Goal: Task Accomplishment & Management: Manage account settings

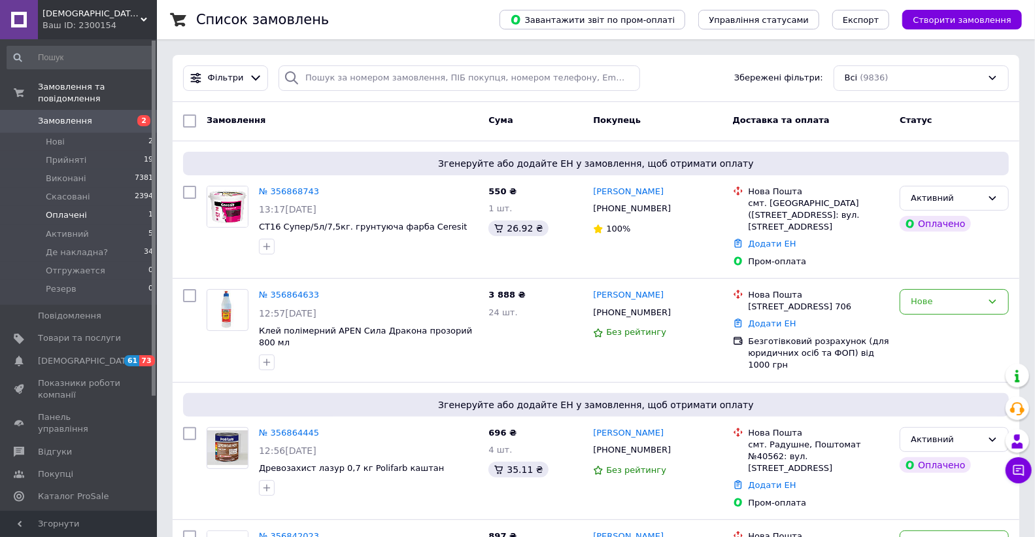
click at [59, 209] on span "Оплачені" at bounding box center [66, 215] width 41 height 12
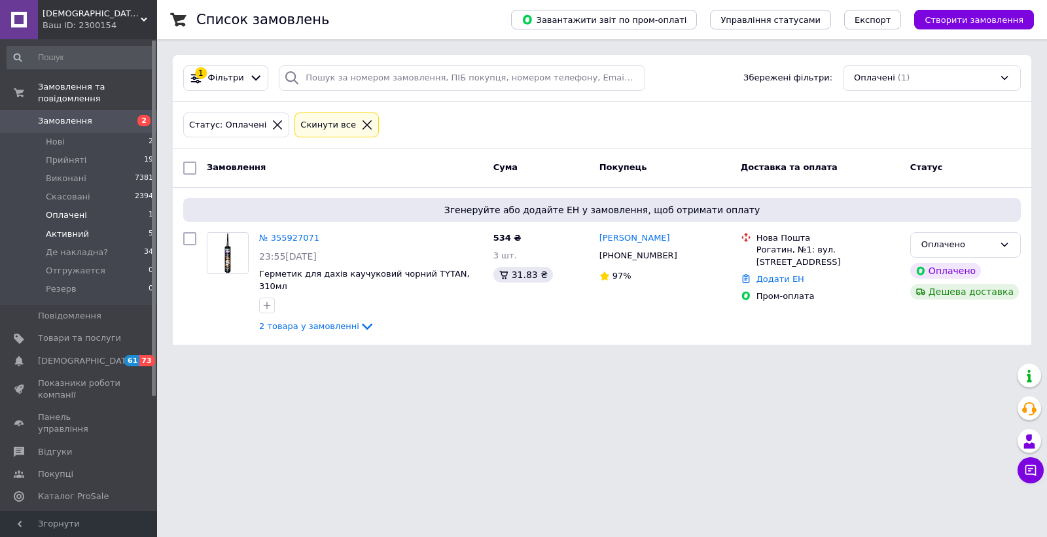
click at [63, 228] on span "Активний" at bounding box center [67, 234] width 43 height 12
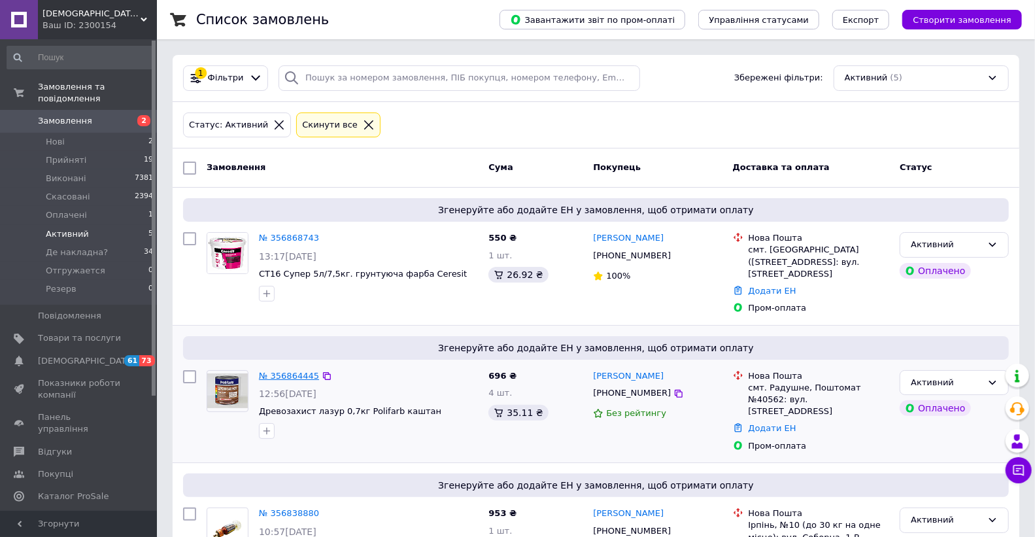
drag, startPoint x: 290, startPoint y: 357, endPoint x: 280, endPoint y: 361, distance: 11.2
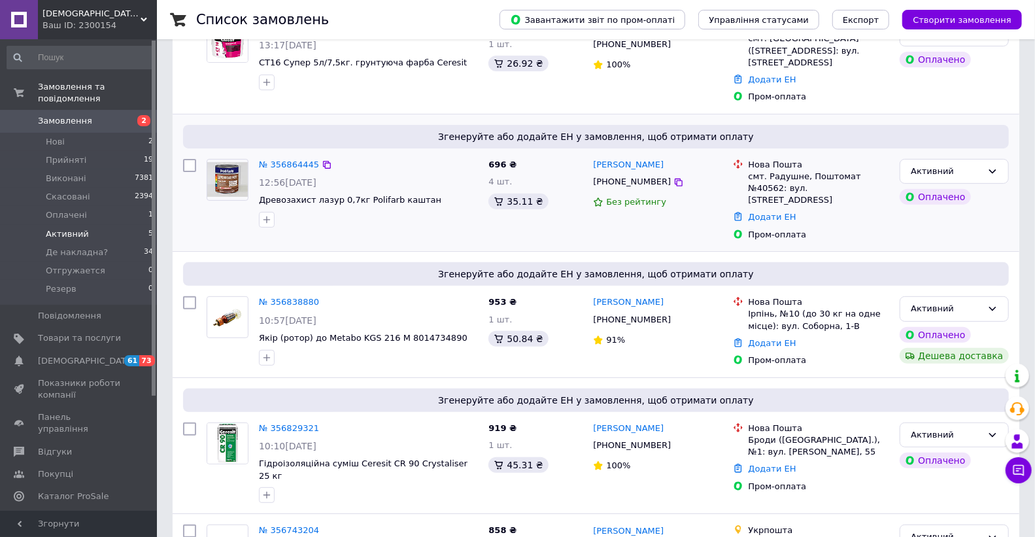
scroll to position [260, 0]
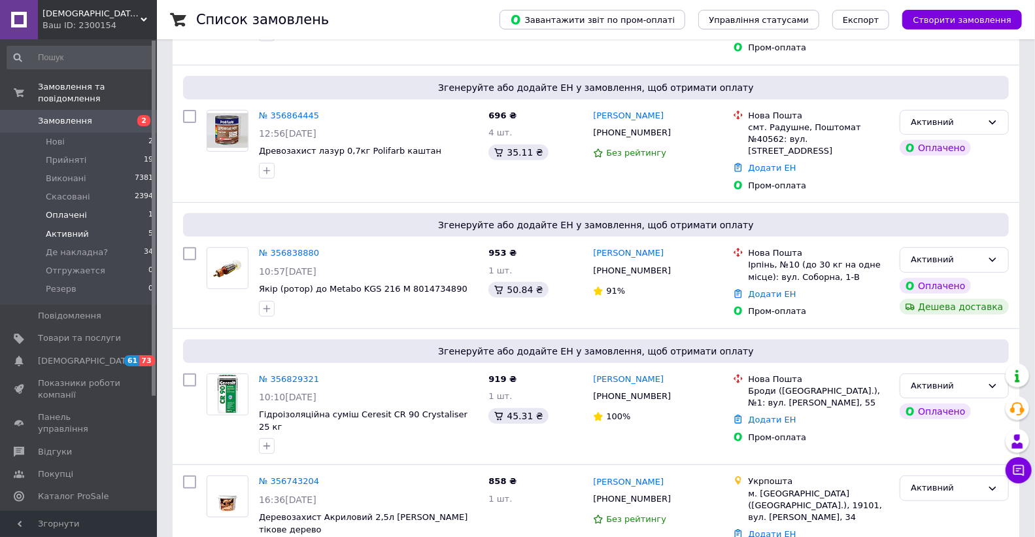
click at [66, 209] on span "Оплачені" at bounding box center [66, 215] width 41 height 12
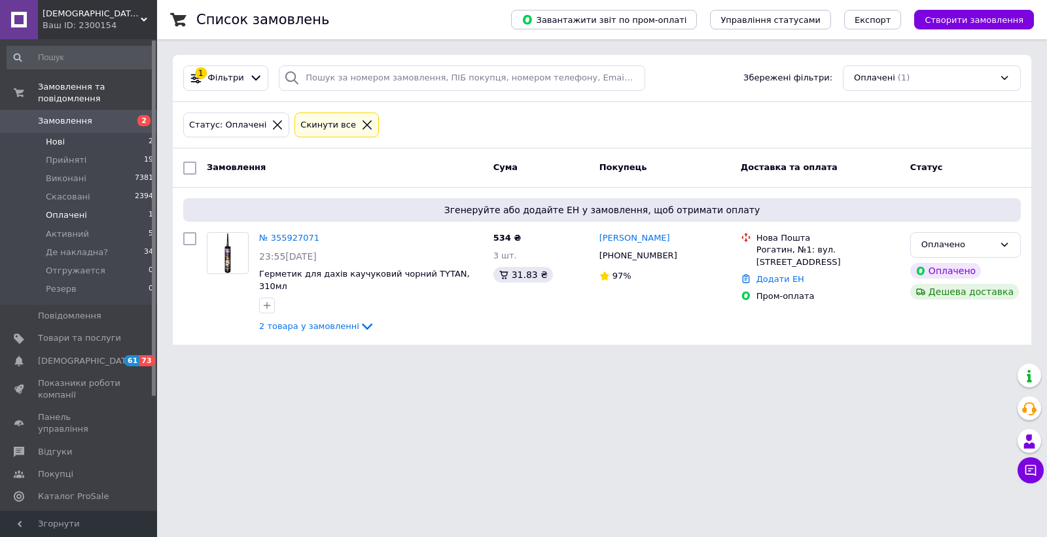
click at [56, 136] on span "Нові" at bounding box center [55, 142] width 19 height 12
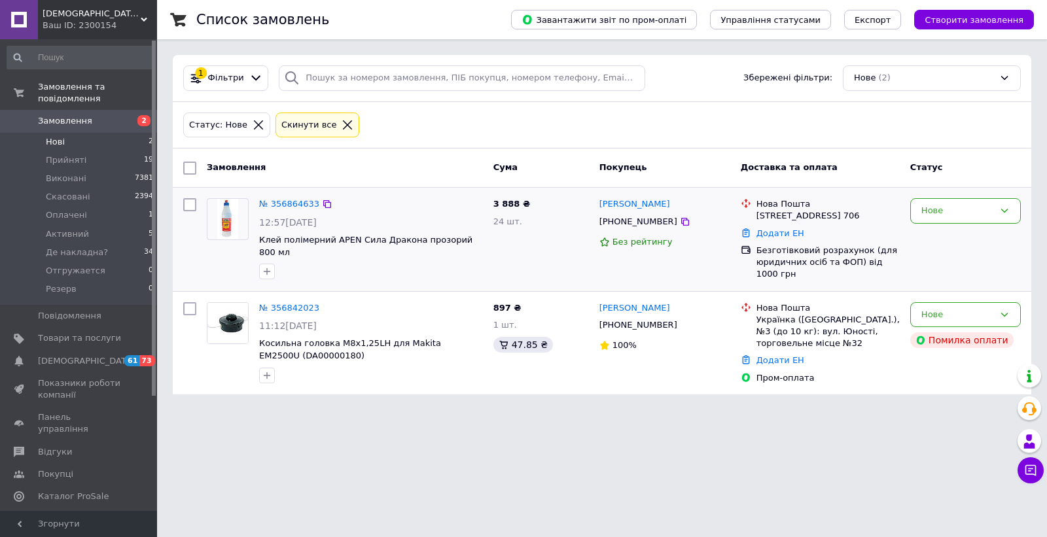
click at [638, 276] on div "Юлія Кузьміна +380961351457 Без рейтингу" at bounding box center [664, 239] width 141 height 93
click at [285, 205] on link "№ 356864633" at bounding box center [289, 204] width 60 height 10
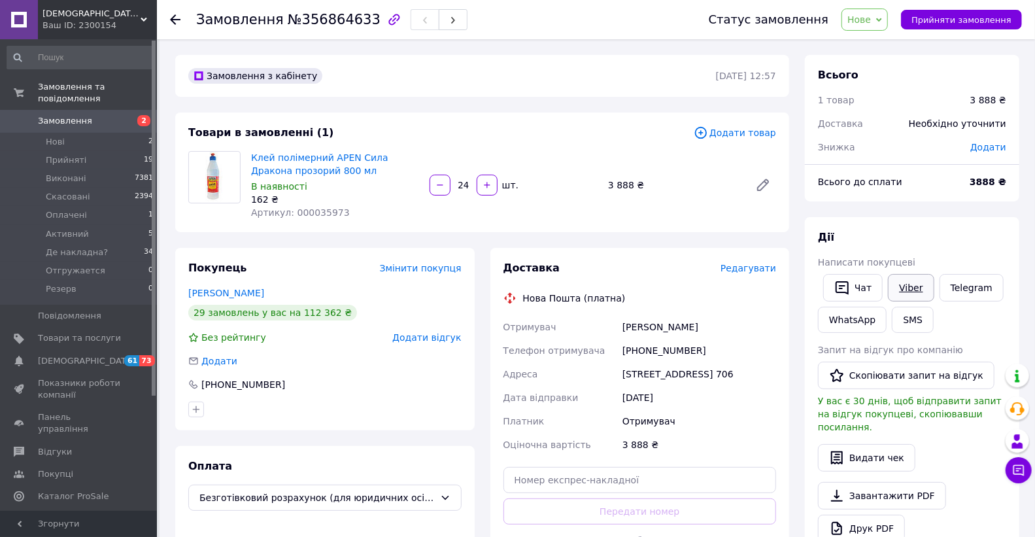
click at [903, 291] on link "Viber" at bounding box center [911, 287] width 46 height 27
click at [59, 355] on span "[DEMOGRAPHIC_DATA]" at bounding box center [86, 361] width 97 height 12
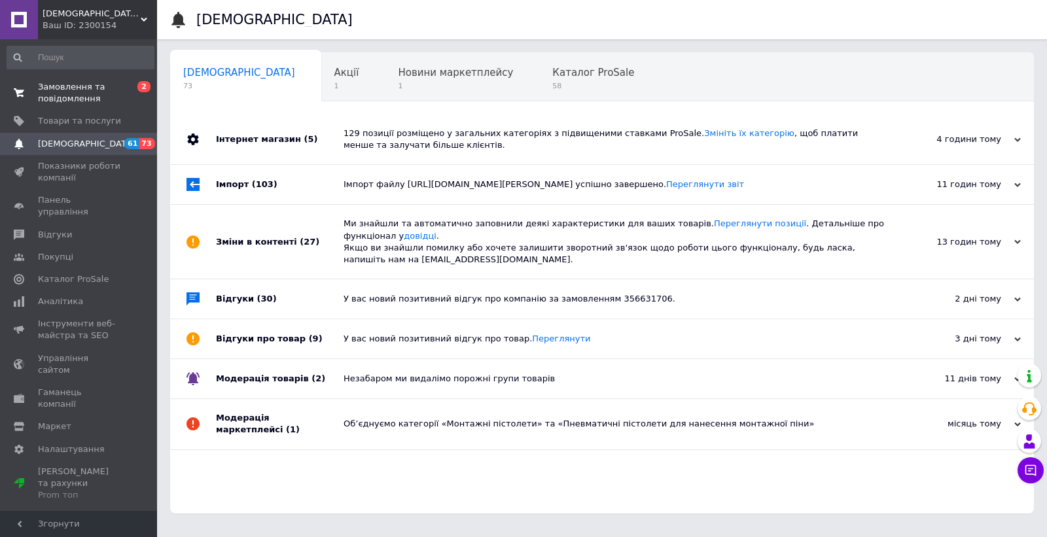
click at [69, 95] on span "Замовлення та повідомлення" at bounding box center [79, 93] width 83 height 24
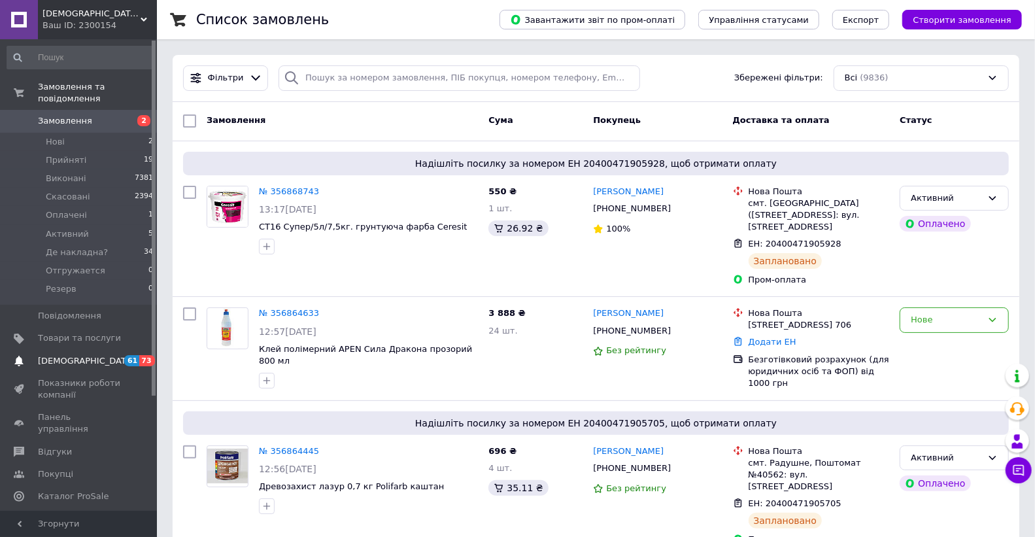
click at [63, 355] on span "[DEMOGRAPHIC_DATA]" at bounding box center [86, 361] width 97 height 12
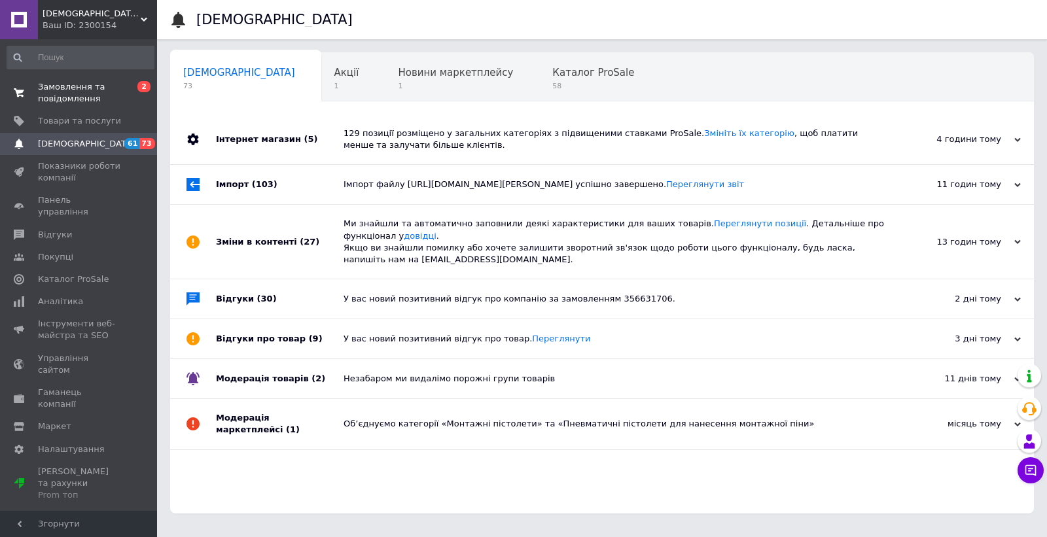
click at [81, 102] on span "Замовлення та повідомлення" at bounding box center [79, 93] width 83 height 24
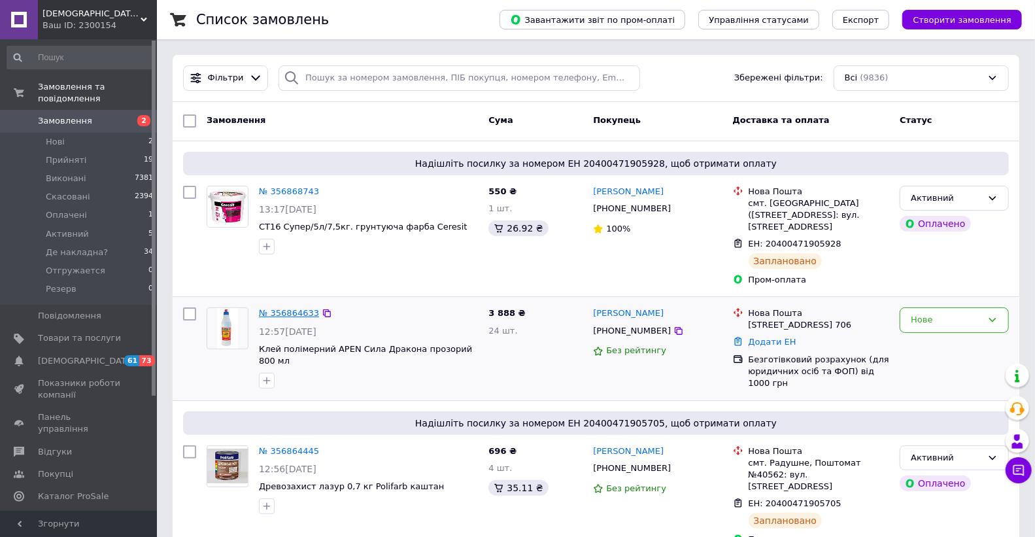
click at [284, 308] on link "№ 356864633" at bounding box center [289, 313] width 60 height 10
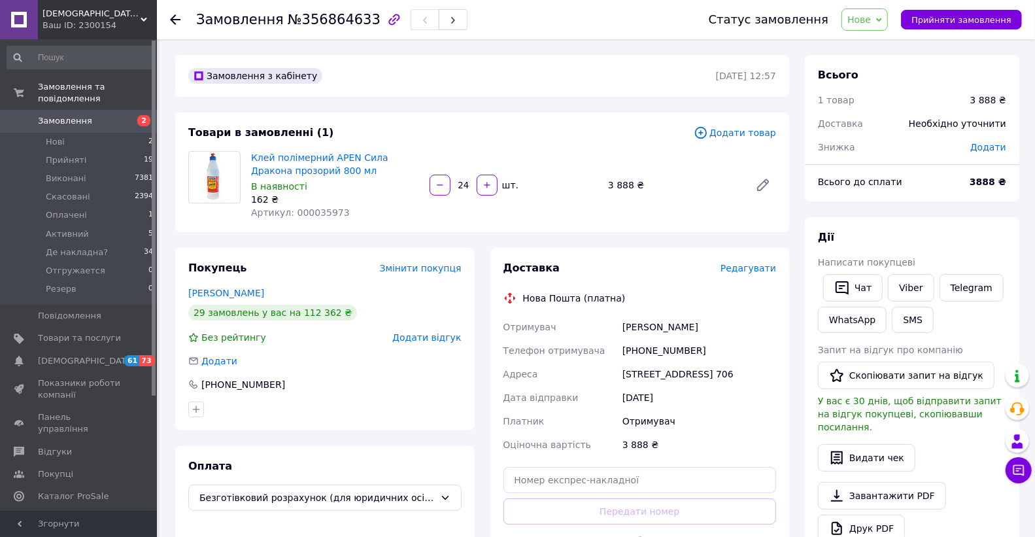
click at [743, 267] on span "Редагувати" at bounding box center [749, 268] width 56 height 10
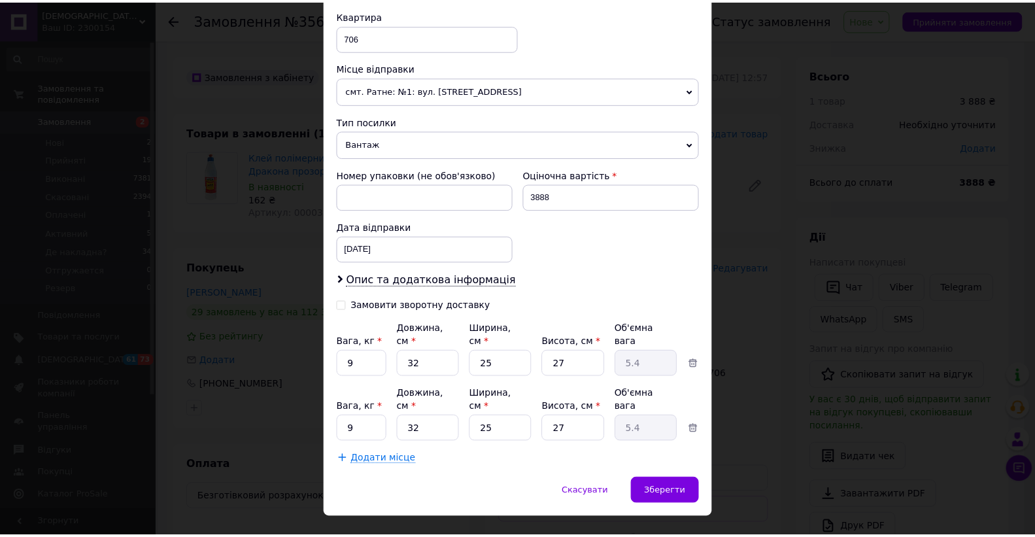
scroll to position [461, 0]
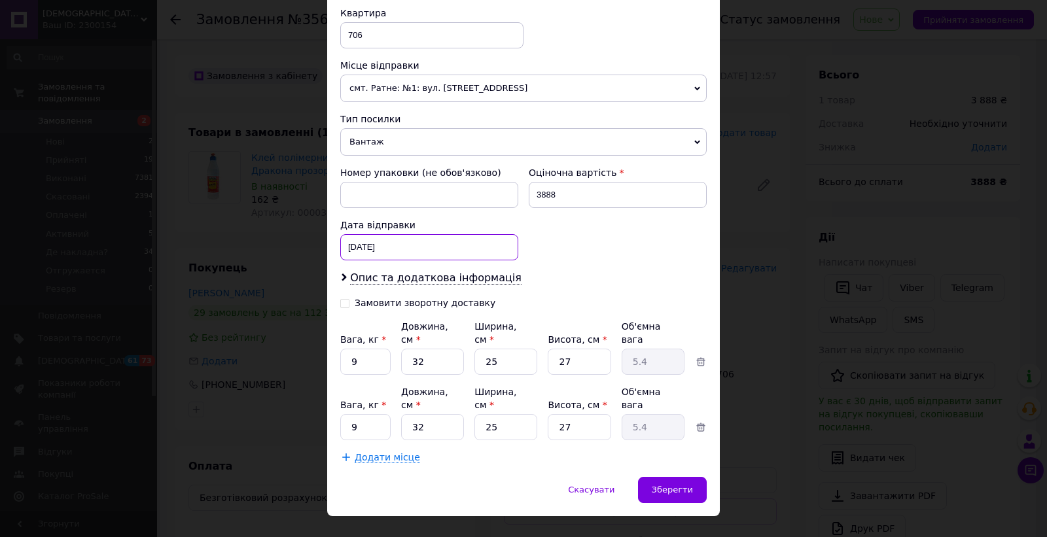
click at [476, 252] on div "25.07.2025 < 2025 > < Июль > Пн Вт Ср Чт Пт Сб Вс 30 1 2 3 4 5 6 7 8 9 10 11 12…" at bounding box center [429, 247] width 178 height 26
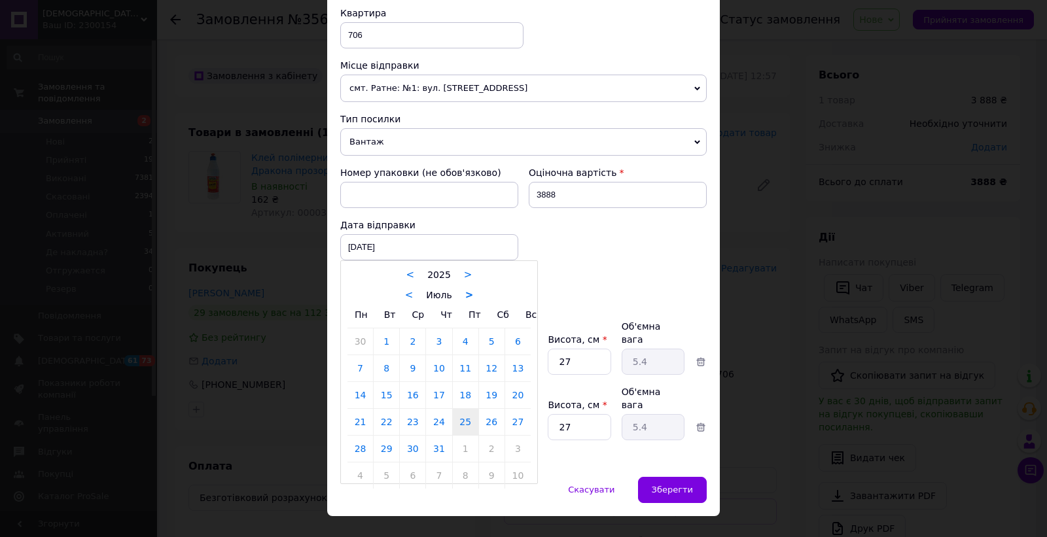
click at [465, 297] on link ">" at bounding box center [469, 295] width 9 height 12
click at [383, 396] on link "12" at bounding box center [386, 395] width 26 height 26
type input "12.08.2025"
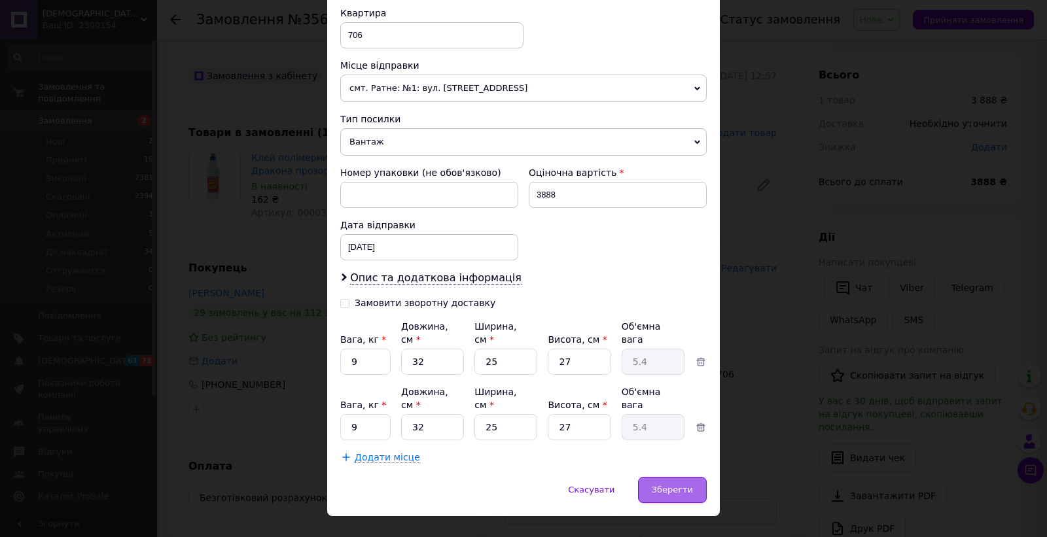
click at [661, 485] on span "Зберегти" at bounding box center [671, 490] width 41 height 10
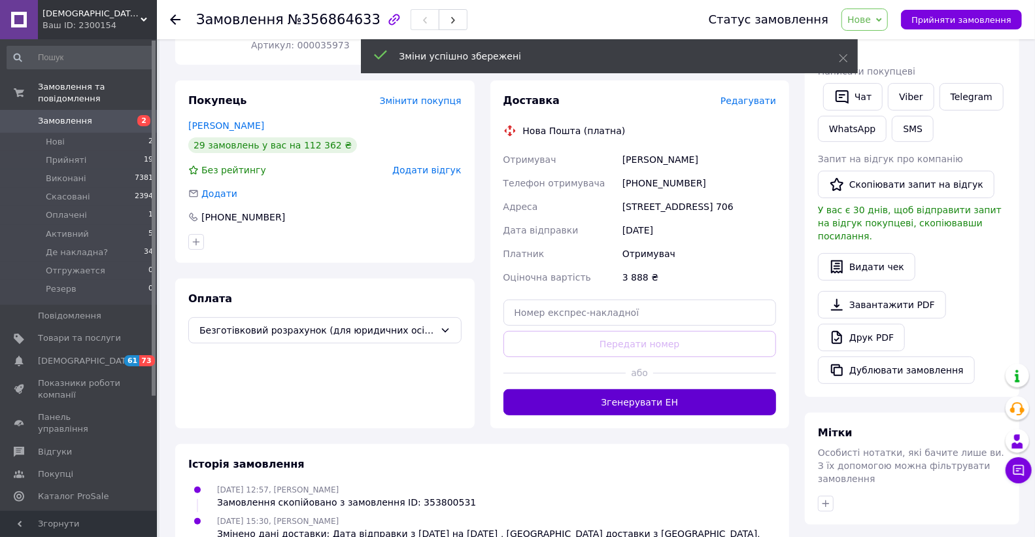
scroll to position [218, 0]
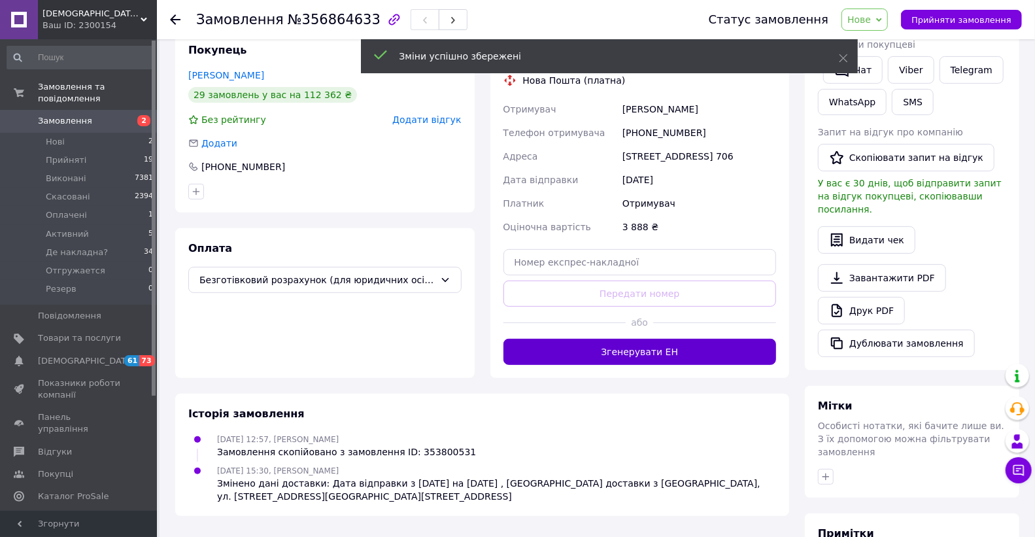
click at [666, 365] on button "Згенерувати ЕН" at bounding box center [640, 352] width 273 height 26
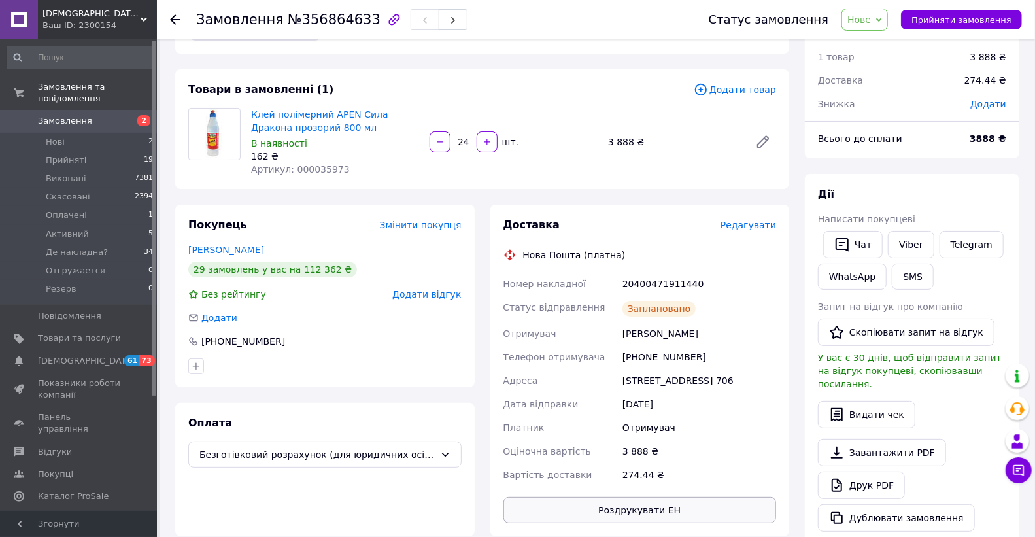
scroll to position [0, 0]
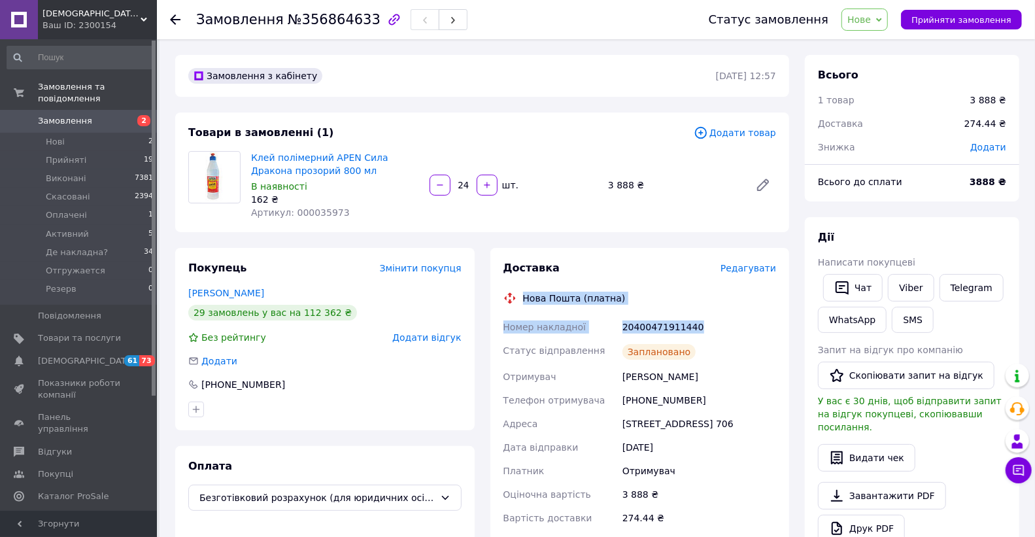
drag, startPoint x: 706, startPoint y: 328, endPoint x: 524, endPoint y: 297, distance: 185.1
click at [524, 297] on div "Доставка Редагувати Нова Пошта (платна) Номер накладної 20400471911440 Статус в…" at bounding box center [640, 413] width 273 height 305
copy div "Нова Пошта (платна) Номер накладної 20400471911440"
click at [907, 285] on link "Viber" at bounding box center [911, 287] width 46 height 27
click at [888, 18] on span "Нове" at bounding box center [865, 20] width 46 height 22
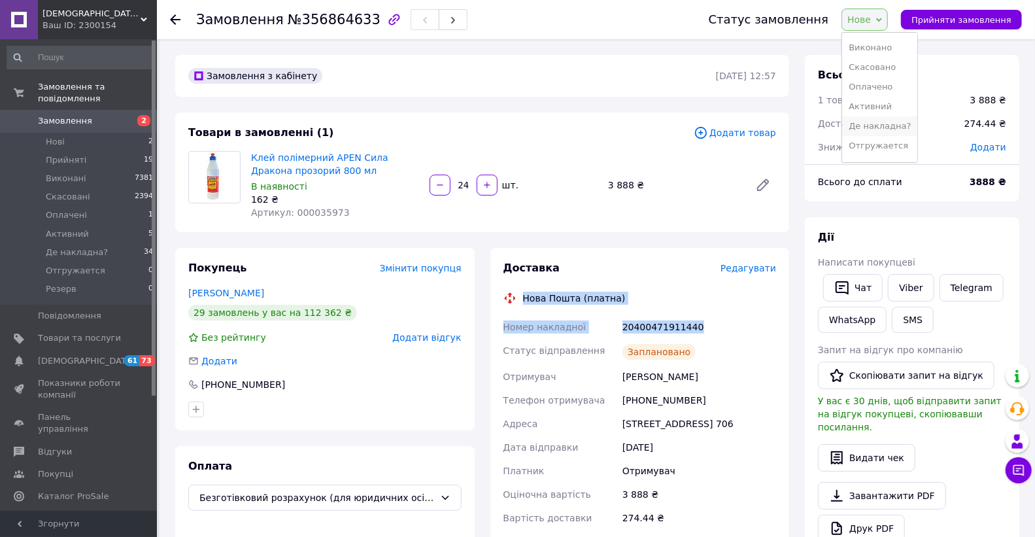
scroll to position [34, 0]
click at [883, 129] on li "Отгружается" at bounding box center [879, 130] width 75 height 20
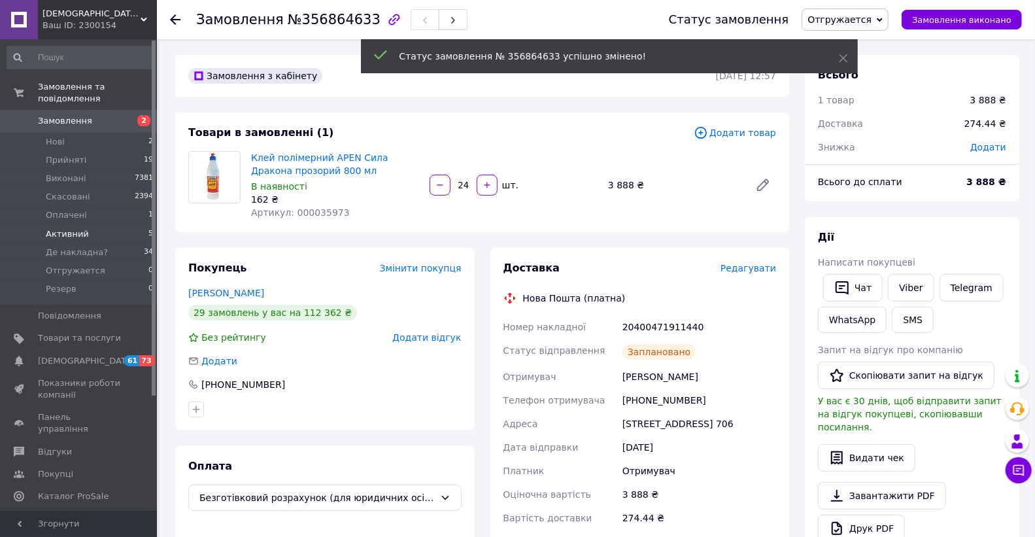
click at [57, 228] on span "Активний" at bounding box center [67, 234] width 43 height 12
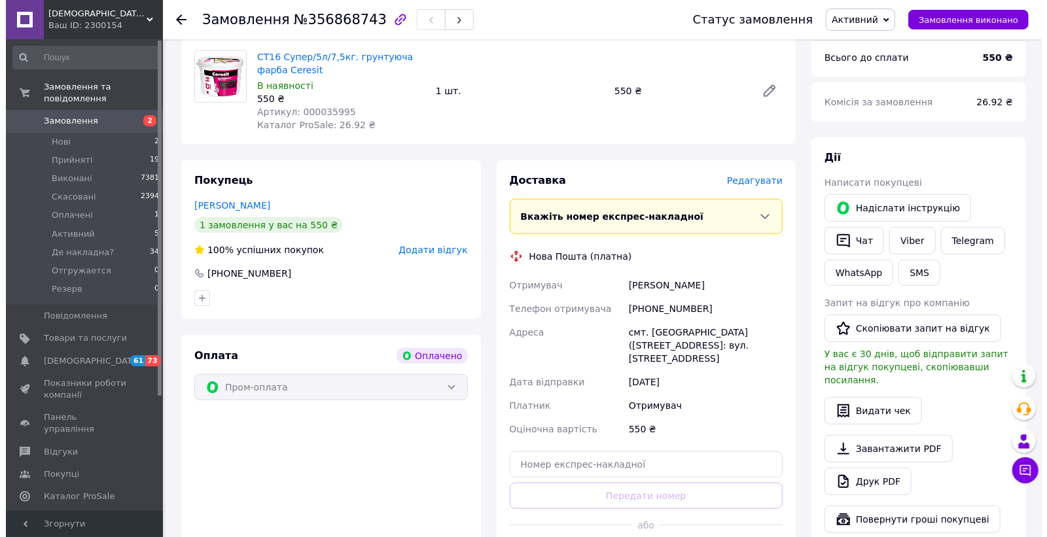
scroll to position [508, 0]
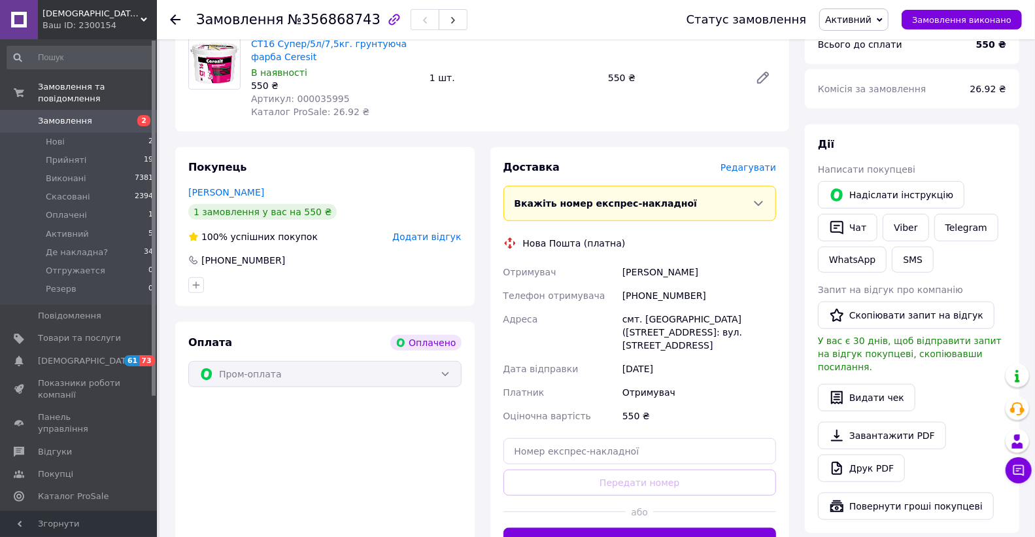
click at [746, 162] on span "Редагувати" at bounding box center [749, 167] width 56 height 10
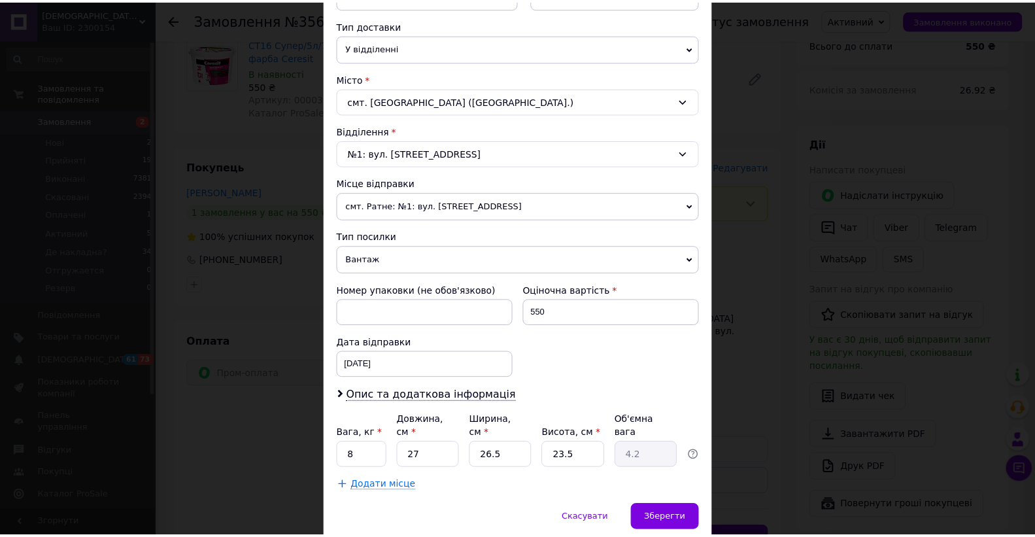
scroll to position [332, 0]
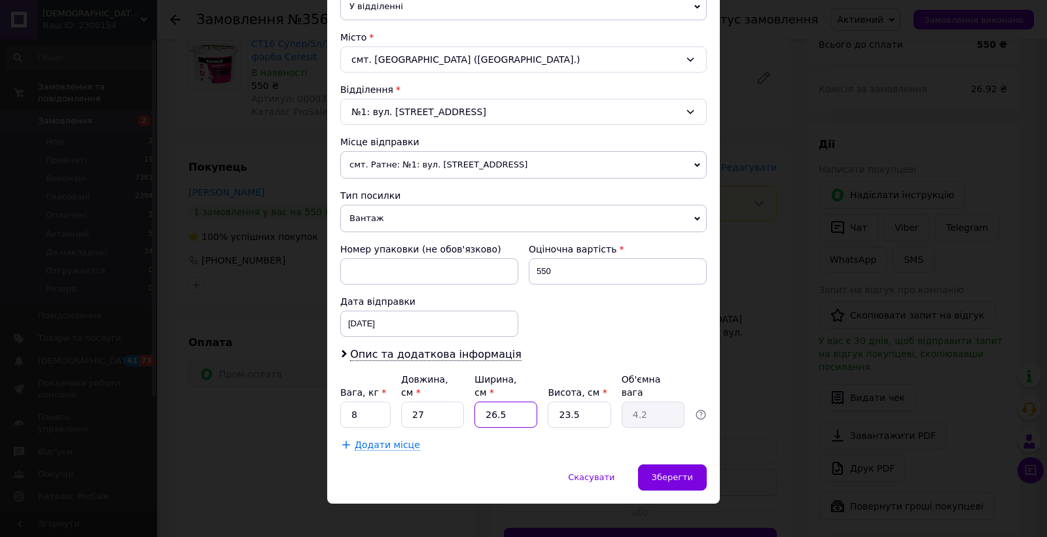
click at [513, 404] on input "26.5" at bounding box center [505, 415] width 63 height 26
type input "1"
type input "0.16"
type input "19"
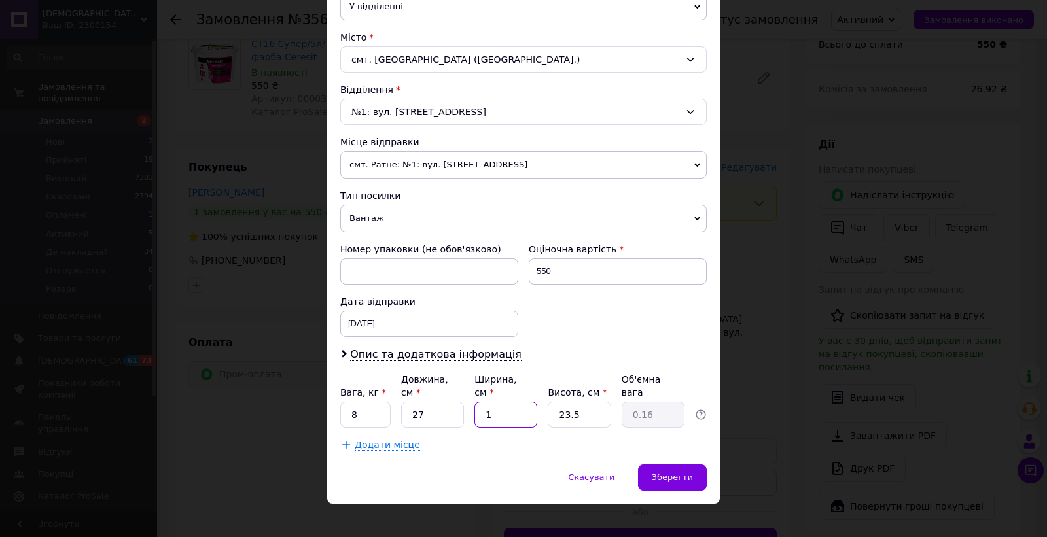
type input "3.01"
type input "19"
click at [354, 402] on input "8" at bounding box center [365, 415] width 50 height 26
click at [658, 472] on span "Зберегти" at bounding box center [671, 477] width 41 height 10
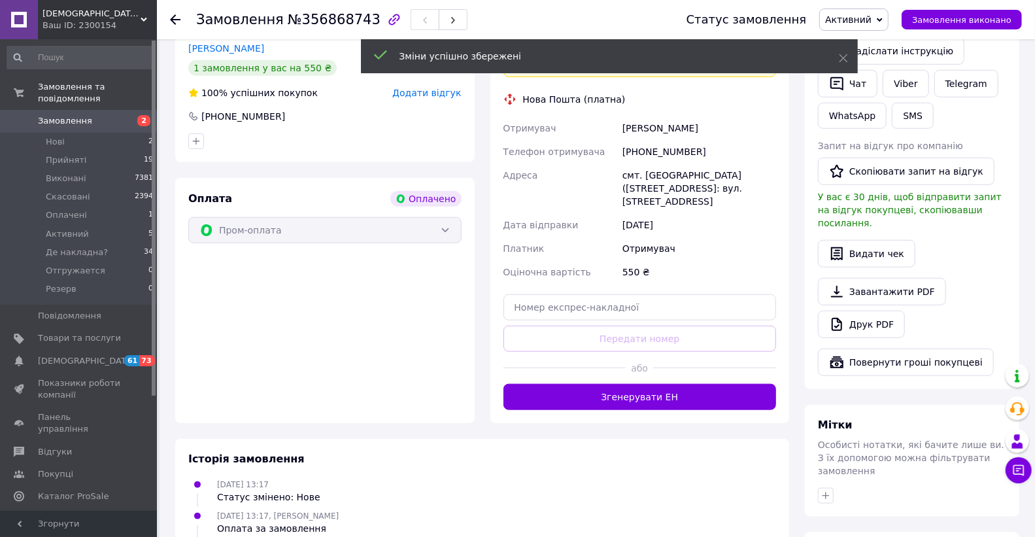
scroll to position [654, 0]
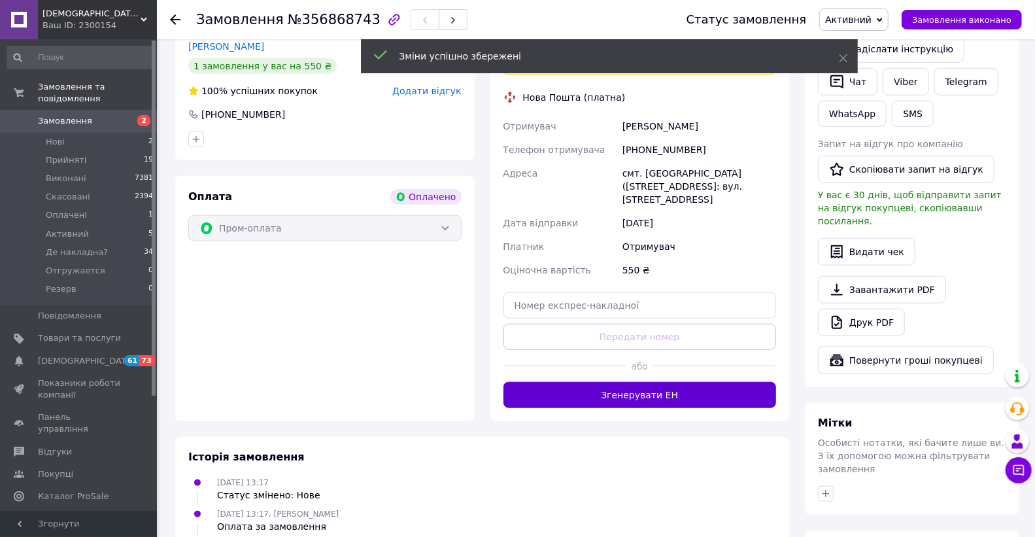
click at [661, 382] on button "Згенерувати ЕН" at bounding box center [640, 395] width 273 height 26
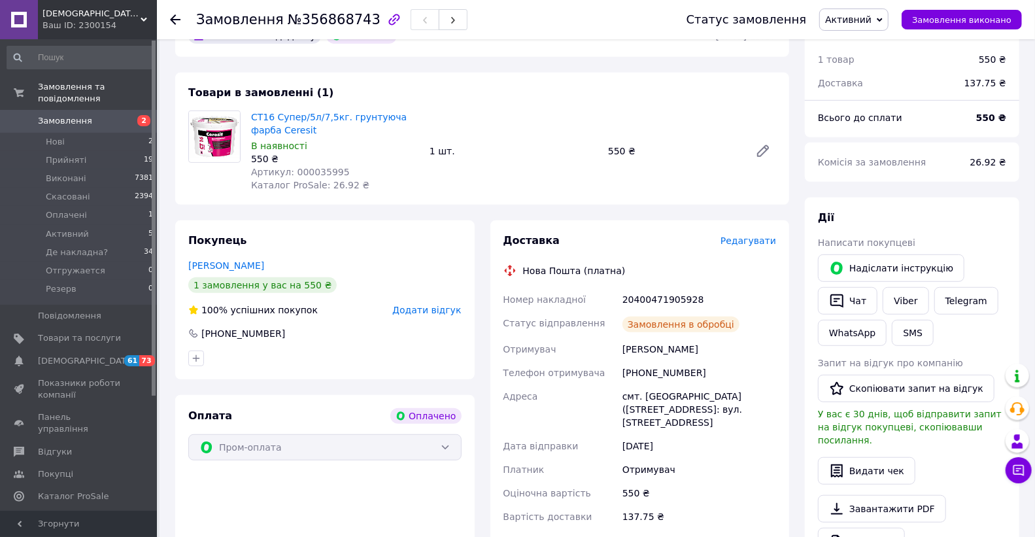
scroll to position [436, 0]
drag, startPoint x: 695, startPoint y: 270, endPoint x: 517, endPoint y: 243, distance: 180.6
click at [517, 243] on div "Доставка Редагувати Нова Пошта (платна) Номер накладної 20400471905928 Статус в…" at bounding box center [640, 399] width 273 height 332
copy div "Нова Пошта (платна) Номер накладної 20400471905928"
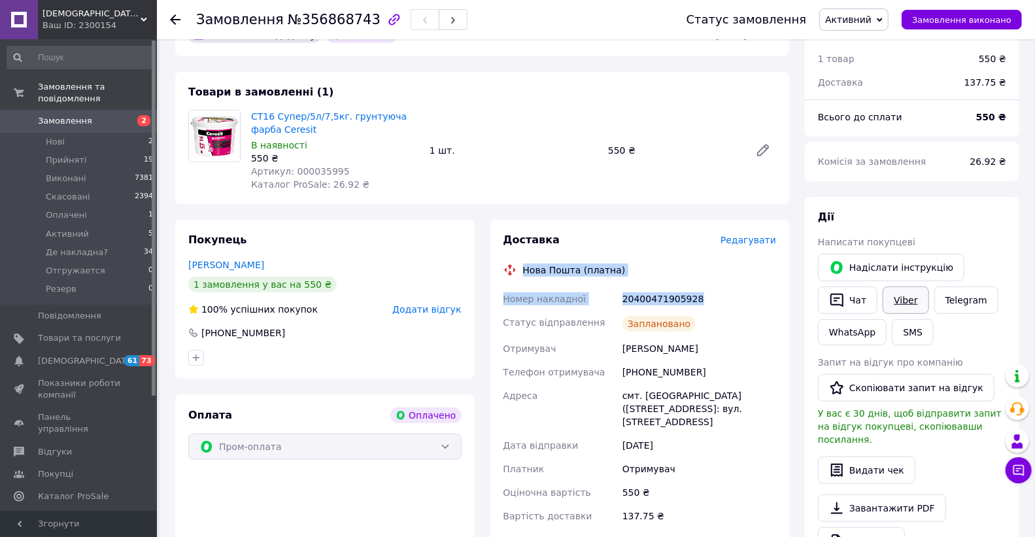
click at [901, 286] on link "Viber" at bounding box center [906, 299] width 46 height 27
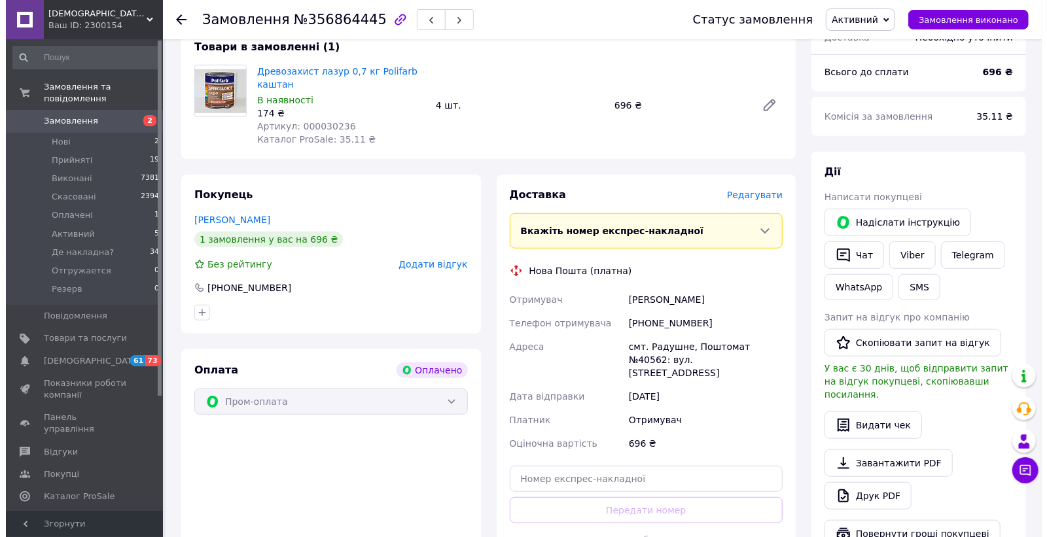
scroll to position [436, 0]
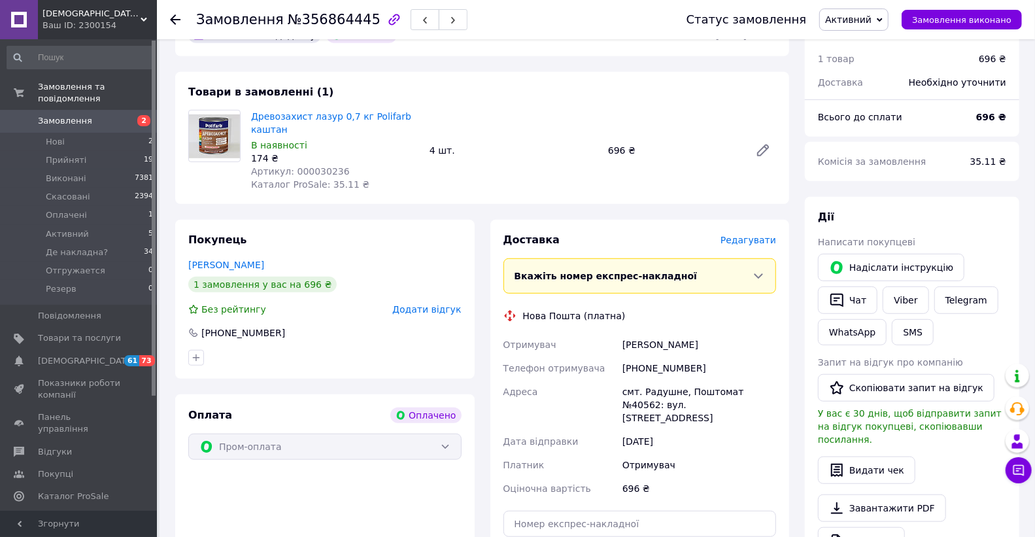
click at [759, 235] on span "Редагувати" at bounding box center [749, 240] width 56 height 10
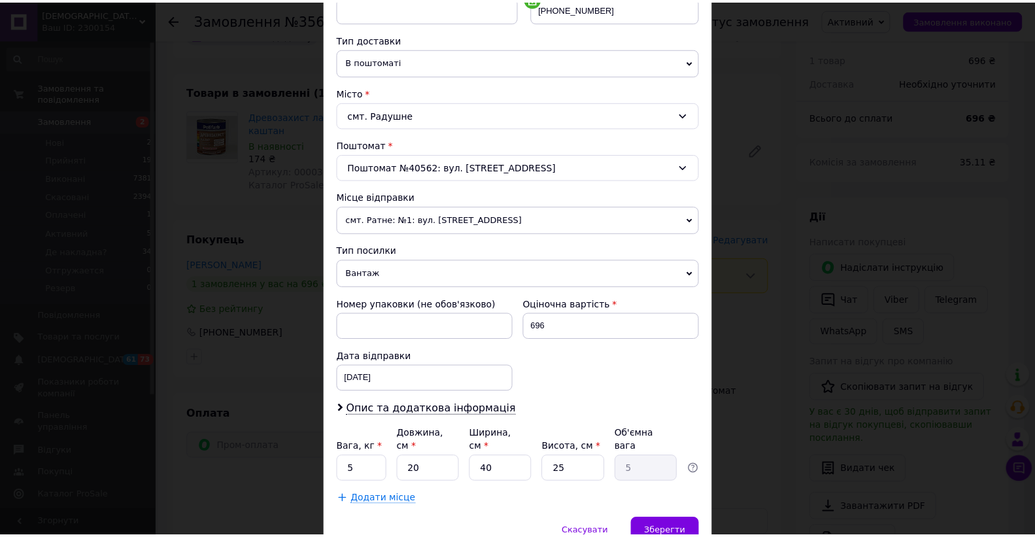
scroll to position [332, 0]
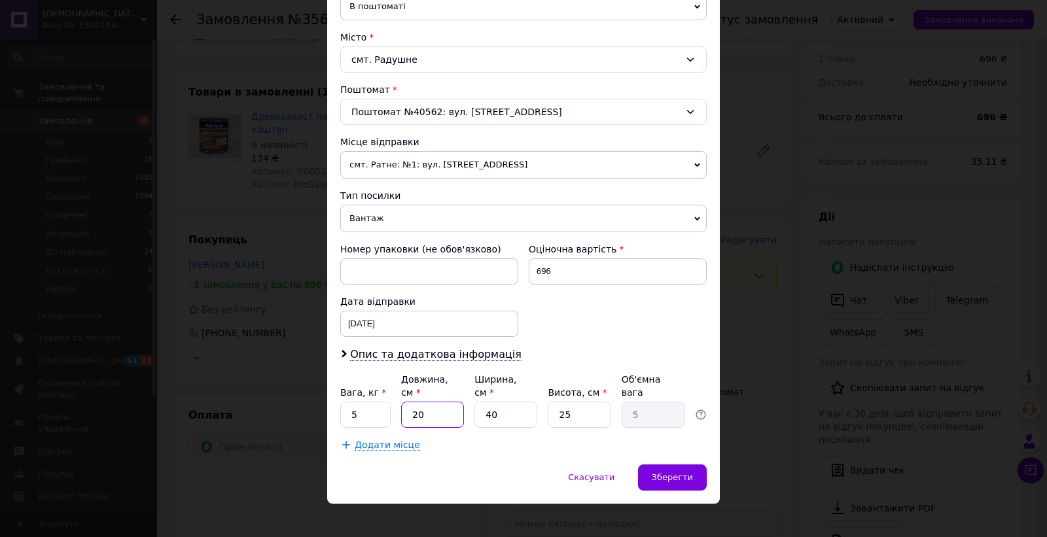
click at [430, 408] on input "20" at bounding box center [432, 415] width 63 height 26
type input "2"
type input "0.5"
type input "27"
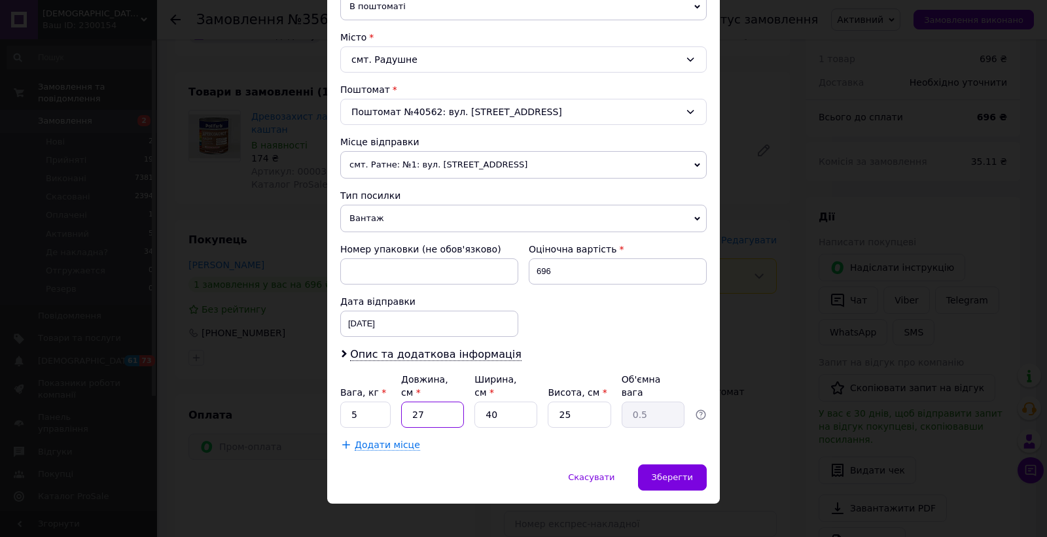
type input "6.75"
type input "27"
click at [486, 402] on input "40" at bounding box center [505, 415] width 63 height 26
type input "2"
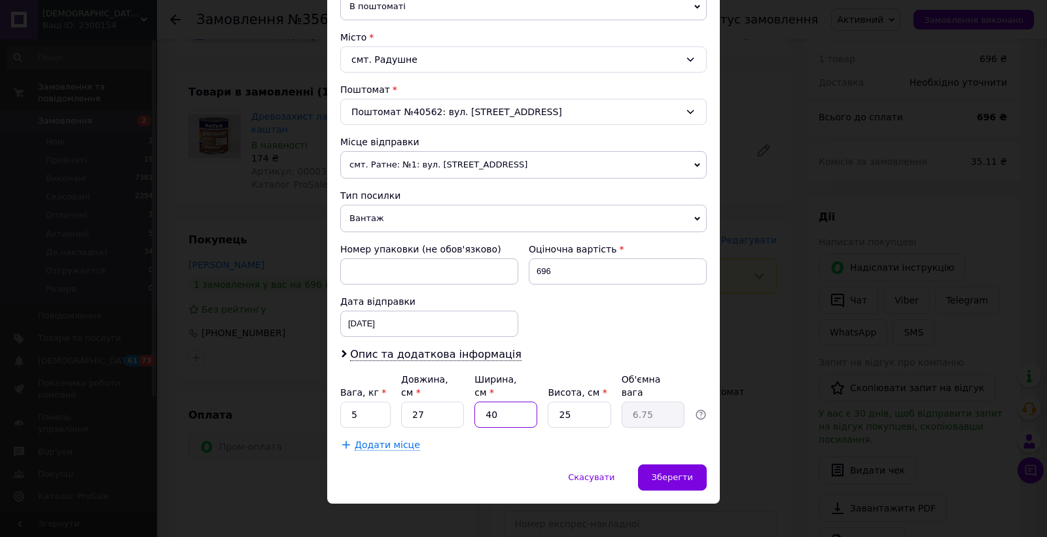
type input "0.34"
type input "22"
type input "3.71"
type input "22"
click at [566, 402] on input "25" at bounding box center [578, 415] width 63 height 26
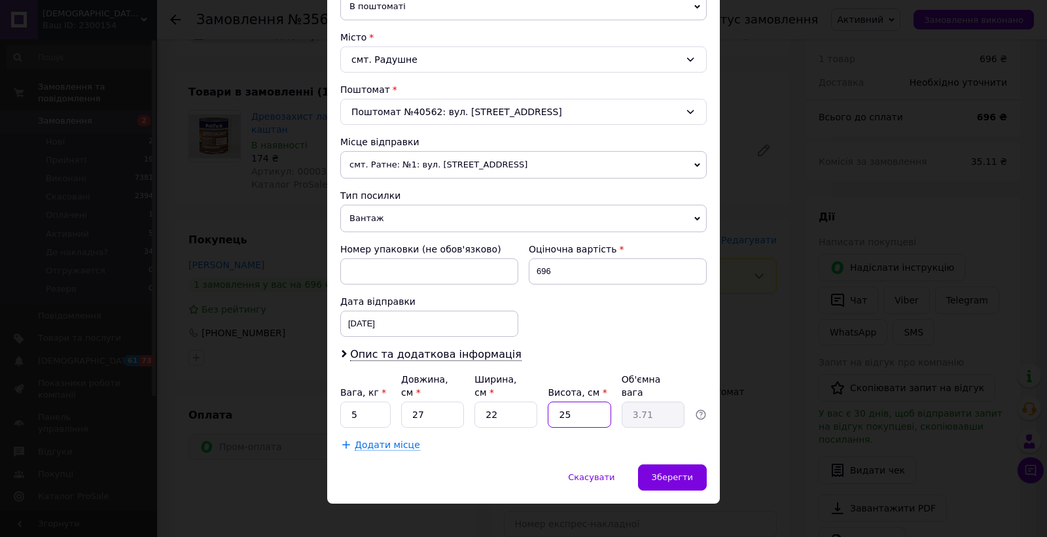
click at [566, 402] on input "25" at bounding box center [578, 415] width 63 height 26
type input "1"
type input "0.15"
type input "17"
type input "2.52"
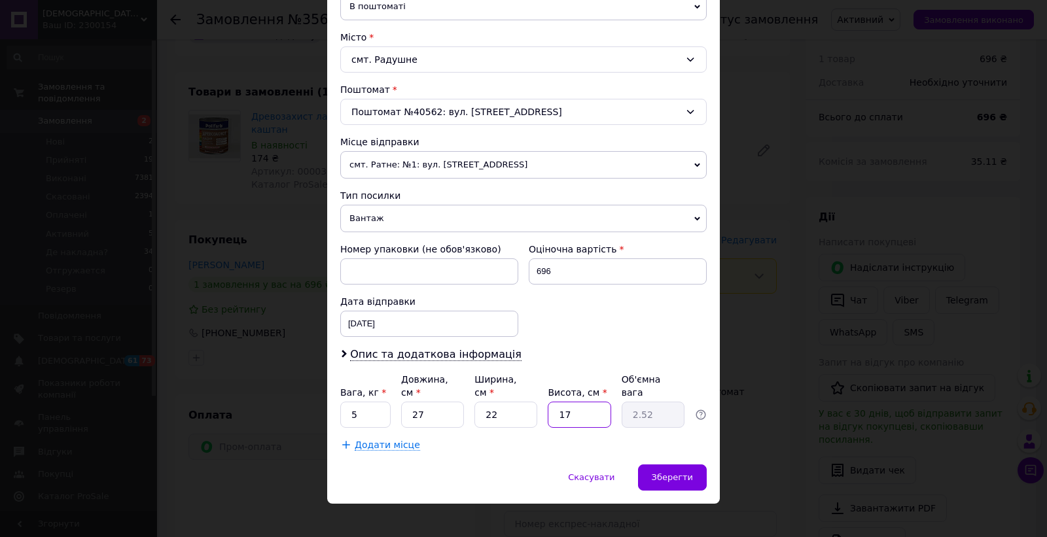
type input "17"
click at [342, 402] on input "5" at bounding box center [365, 415] width 50 height 26
type input "3.5"
click at [655, 472] on span "Зберегти" at bounding box center [671, 477] width 41 height 10
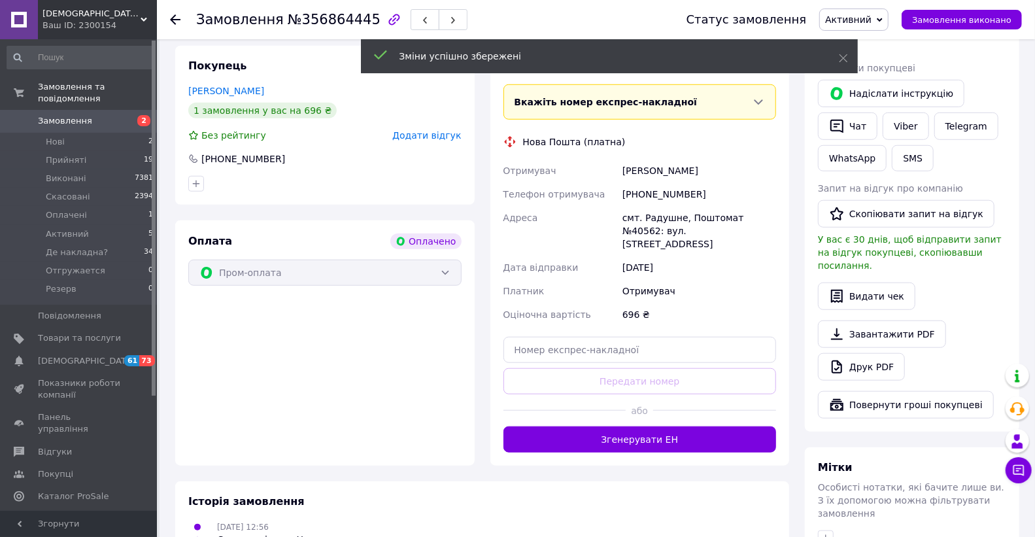
scroll to position [654, 0]
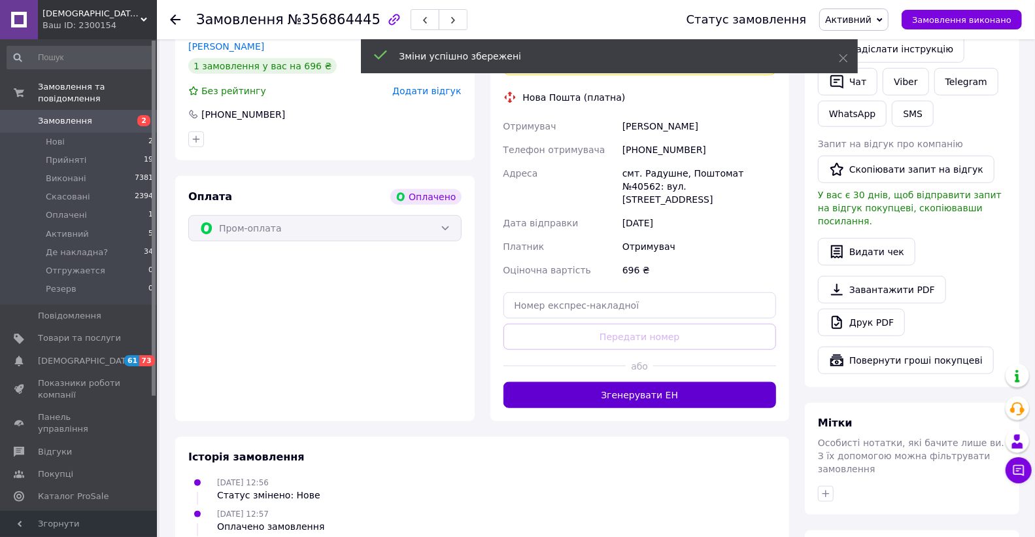
click at [633, 382] on button "Згенерувати ЕН" at bounding box center [640, 395] width 273 height 26
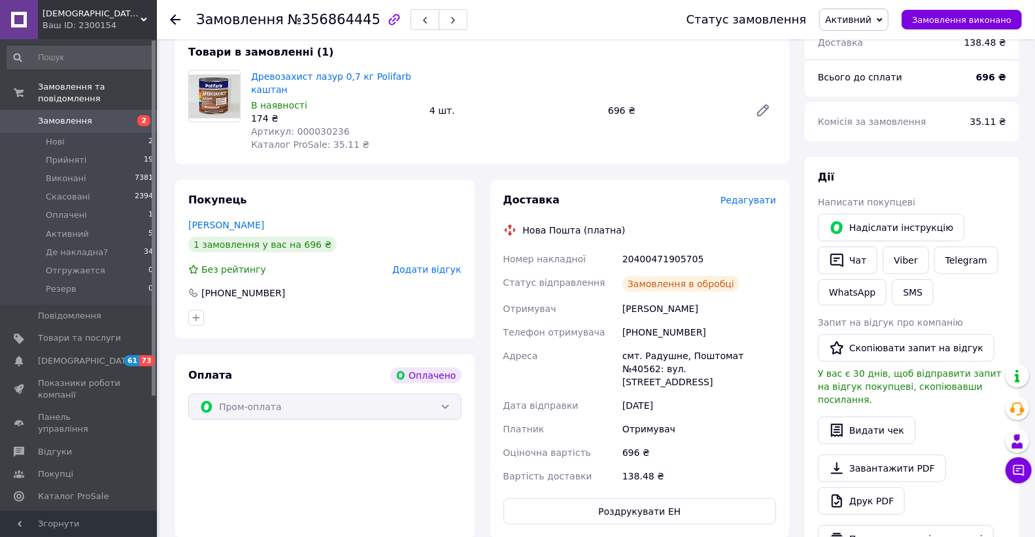
scroll to position [436, 0]
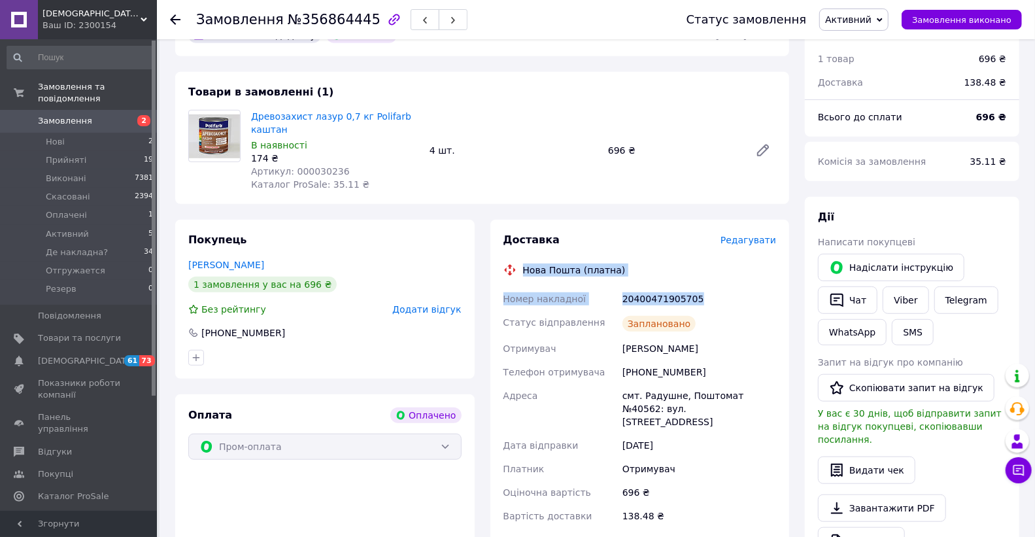
drag, startPoint x: 670, startPoint y: 280, endPoint x: 515, endPoint y: 240, distance: 160.1
click at [515, 240] on div "Доставка Редагувати Нова Пошта (платна) Номер накладної 20400471905705 Статус в…" at bounding box center [640, 399] width 273 height 332
copy div "Нова Пошта (платна) Номер накладної 20400471905705"
click at [905, 286] on link "Viber" at bounding box center [906, 299] width 46 height 27
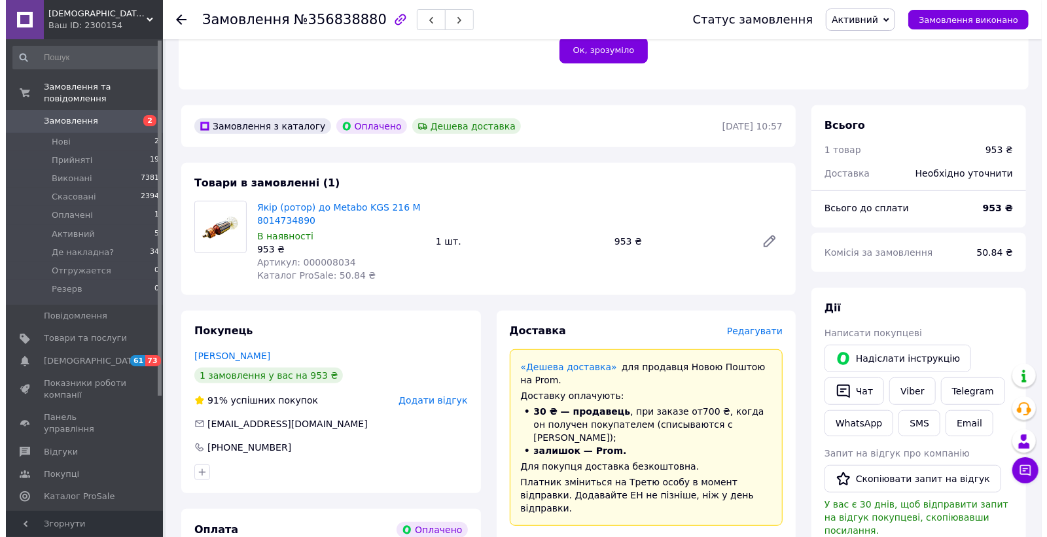
scroll to position [508, 0]
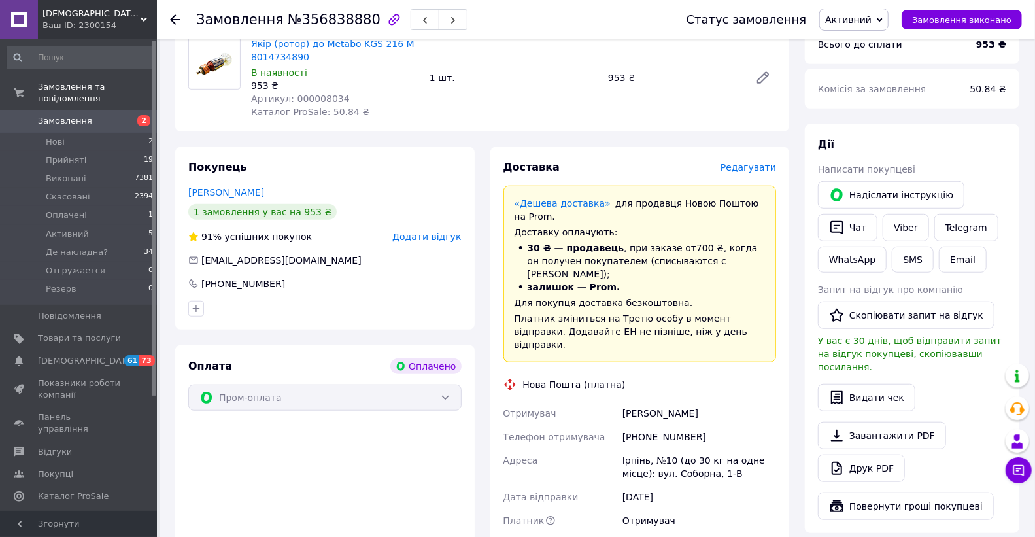
click at [746, 162] on span "Редагувати" at bounding box center [749, 167] width 56 height 10
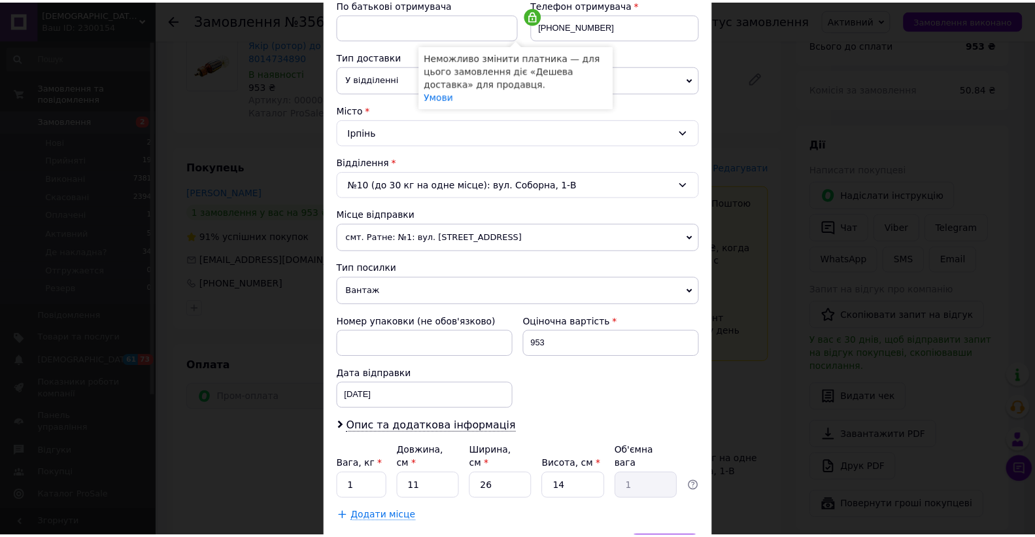
scroll to position [332, 0]
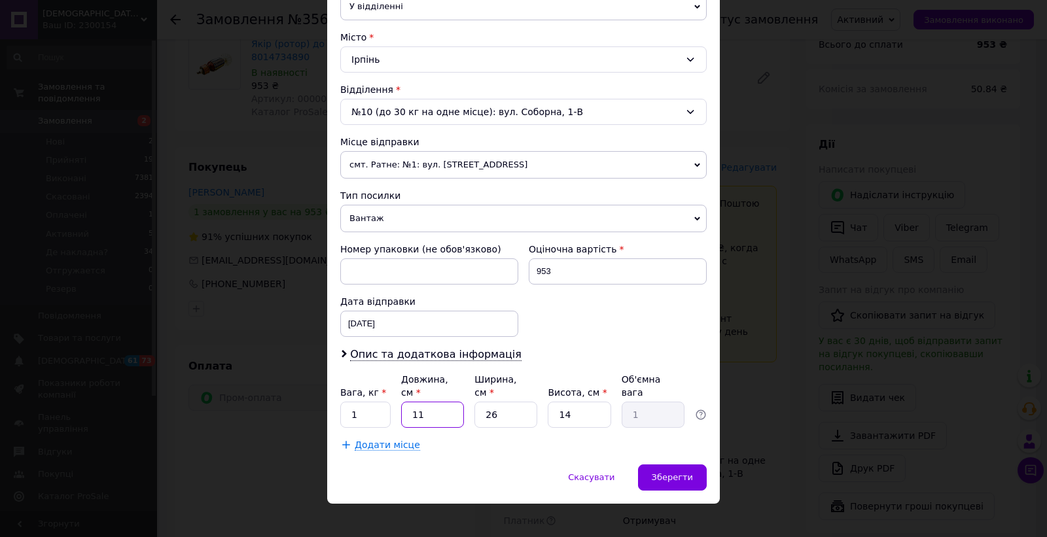
click at [432, 402] on input "11" at bounding box center [432, 415] width 63 height 26
type input "112"
type input "10.19"
type input "1126"
type input "102.47"
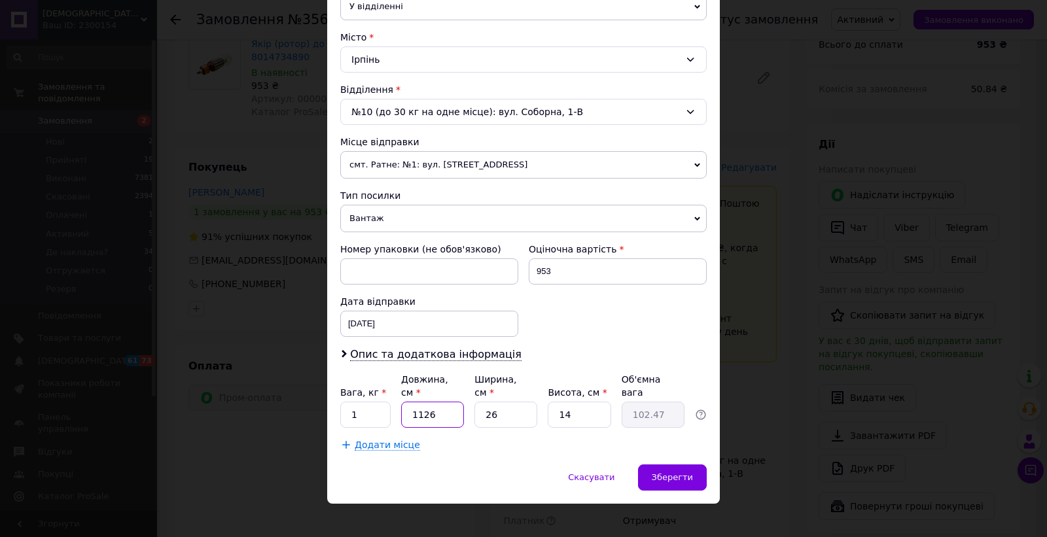
click at [443, 406] on input "1126" at bounding box center [432, 415] width 63 height 26
type input "1"
type input "0.1"
type input "11"
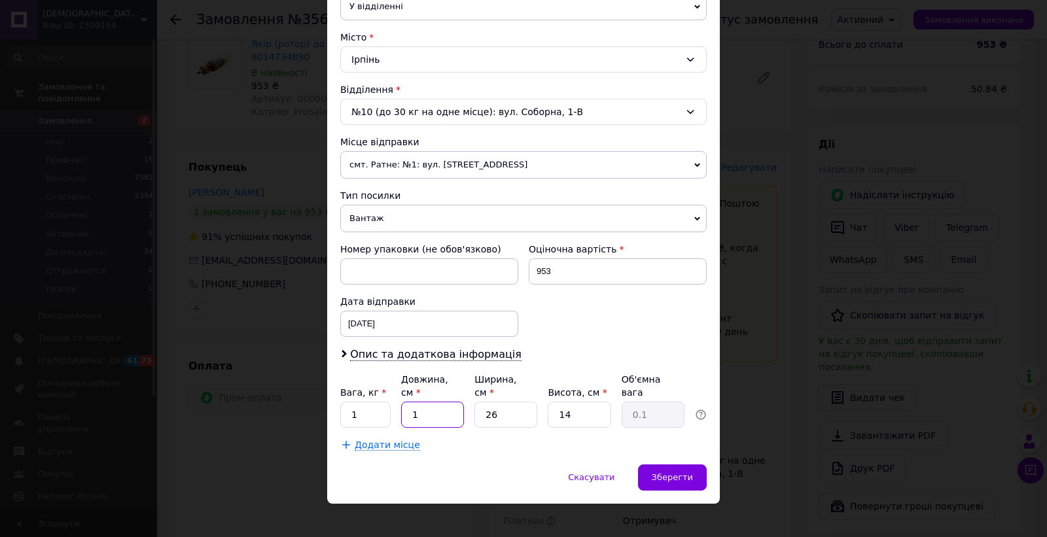
type input "1"
click at [678, 472] on span "Зберегти" at bounding box center [671, 477] width 41 height 10
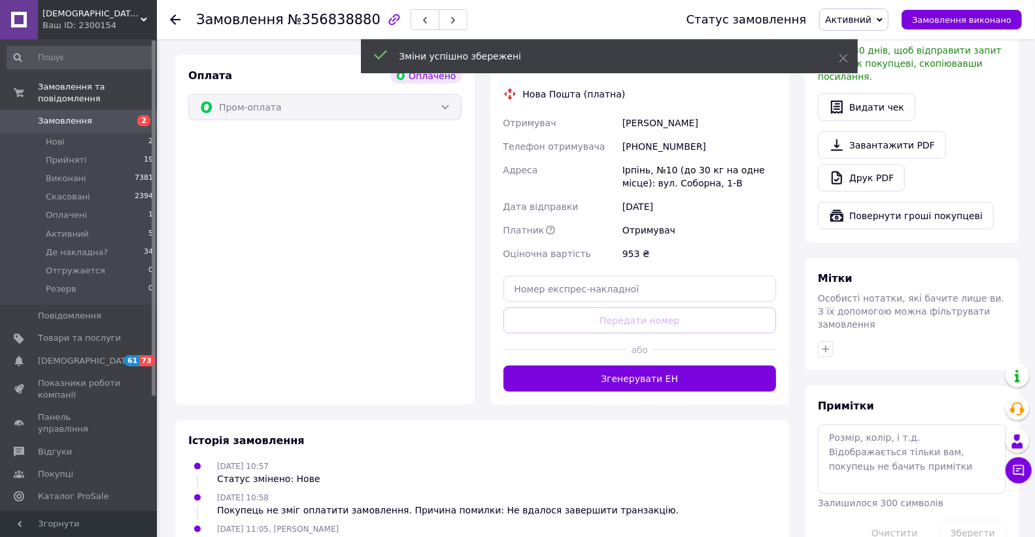
scroll to position [799, 0]
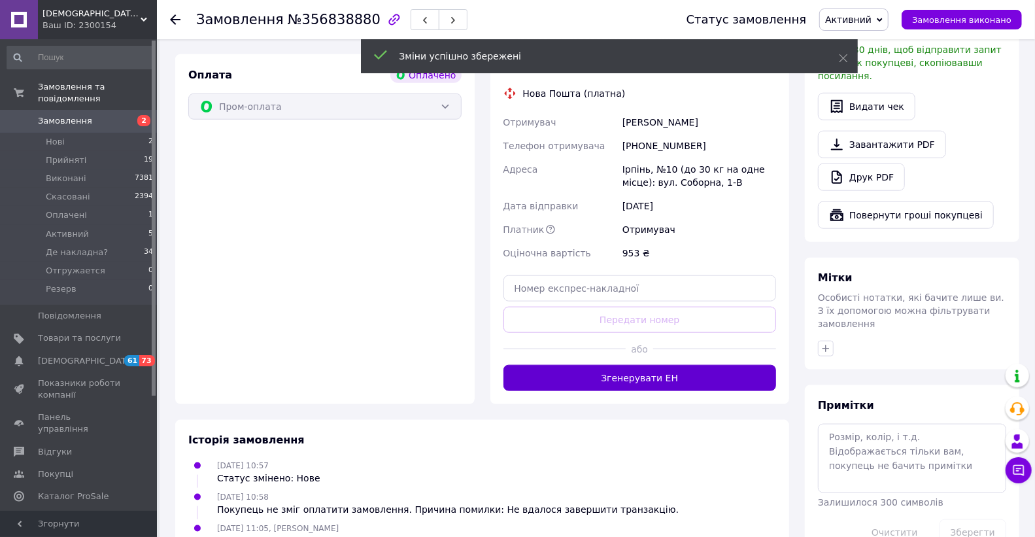
click at [662, 365] on button "Згенерувати ЕН" at bounding box center [640, 378] width 273 height 26
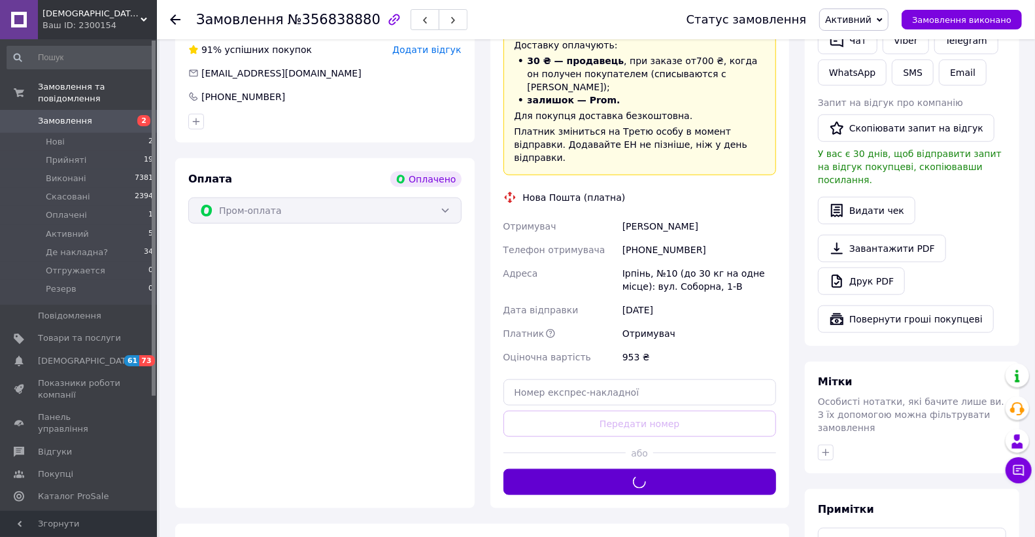
scroll to position [436, 0]
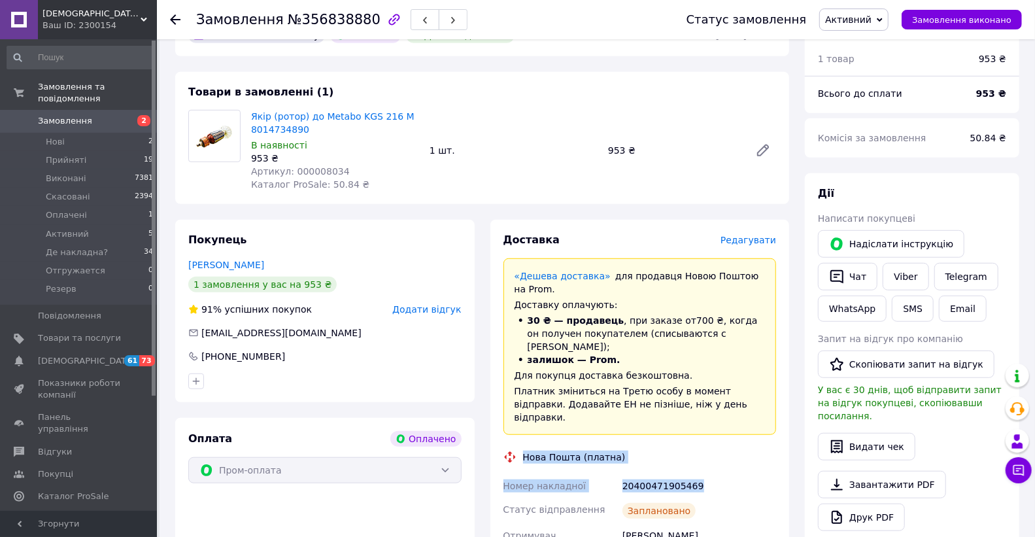
drag, startPoint x: 636, startPoint y: 428, endPoint x: 508, endPoint y: 403, distance: 130.1
click at [508, 403] on div "Доставка Редагувати «Дешева доставка»   для продавця Новою Поштою на Prom. Дост…" at bounding box center [640, 492] width 273 height 519
copy div "Нова Пошта (платна) Номер накладної 20400471905469"
click at [903, 263] on link "Viber" at bounding box center [906, 276] width 46 height 27
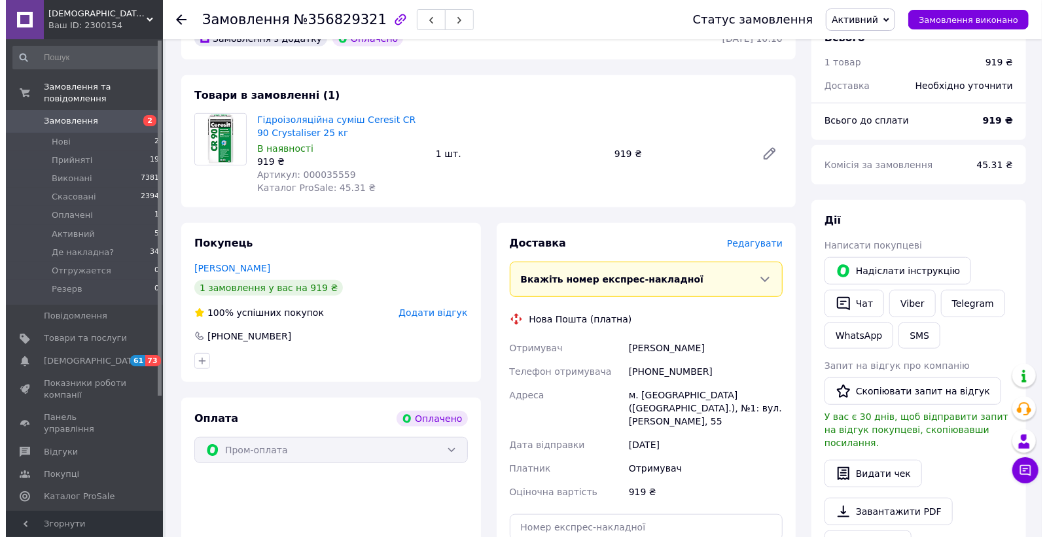
scroll to position [436, 0]
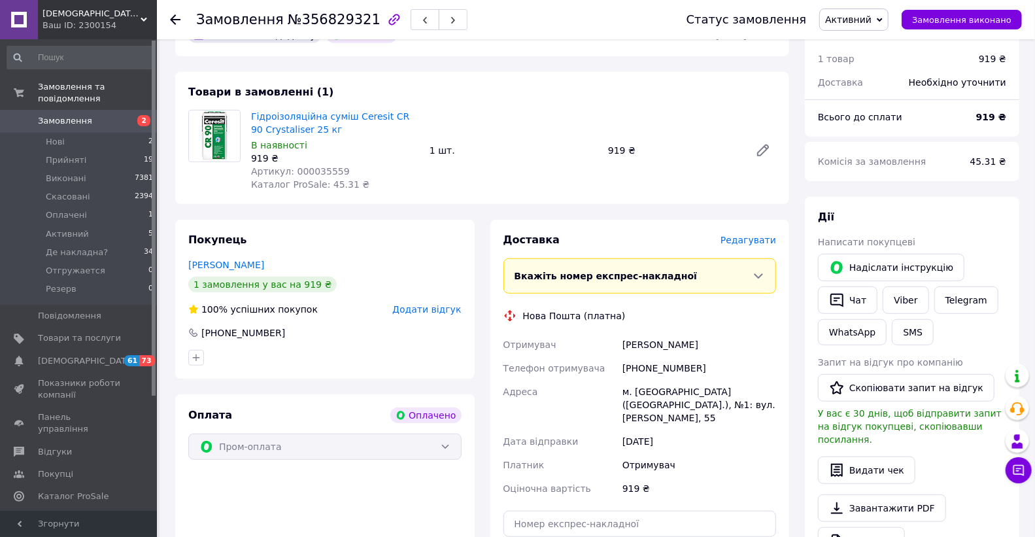
click at [748, 235] on span "Редагувати" at bounding box center [749, 240] width 56 height 10
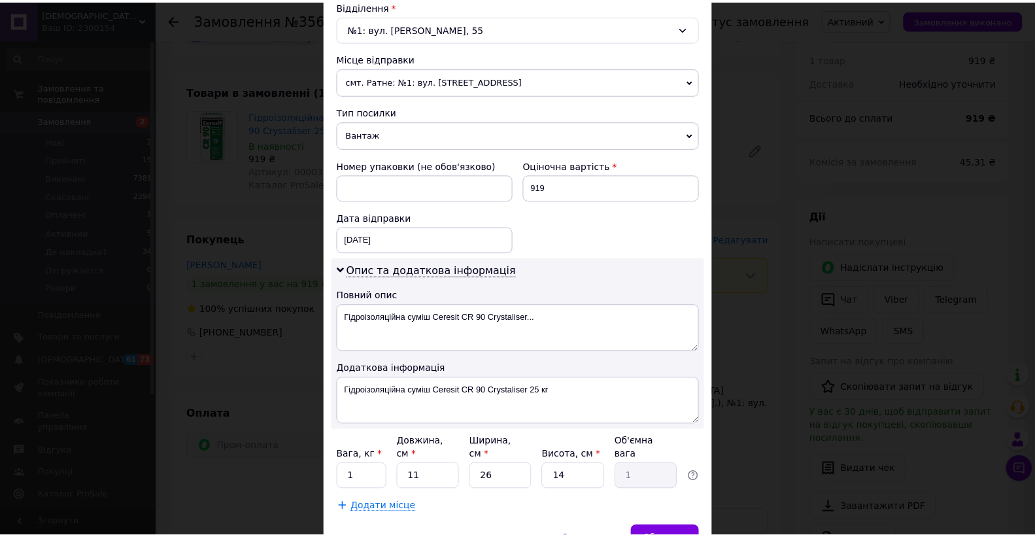
scroll to position [479, 0]
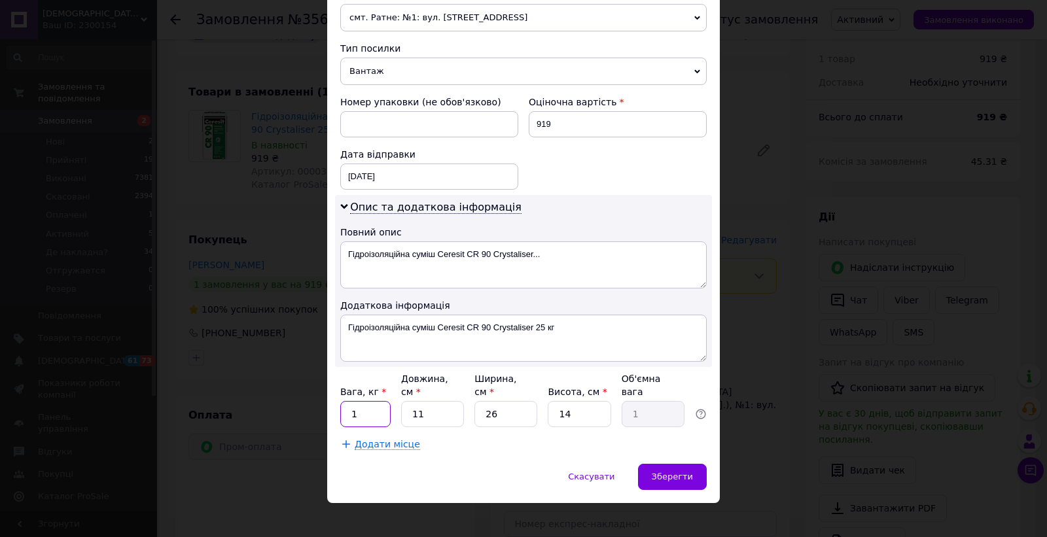
click at [368, 403] on input "1" at bounding box center [365, 414] width 50 height 26
click at [368, 402] on input "1" at bounding box center [365, 414] width 50 height 26
type input "25"
click at [501, 401] on input "26" at bounding box center [505, 414] width 63 height 26
click at [661, 472] on div "Зберегти" at bounding box center [672, 477] width 69 height 26
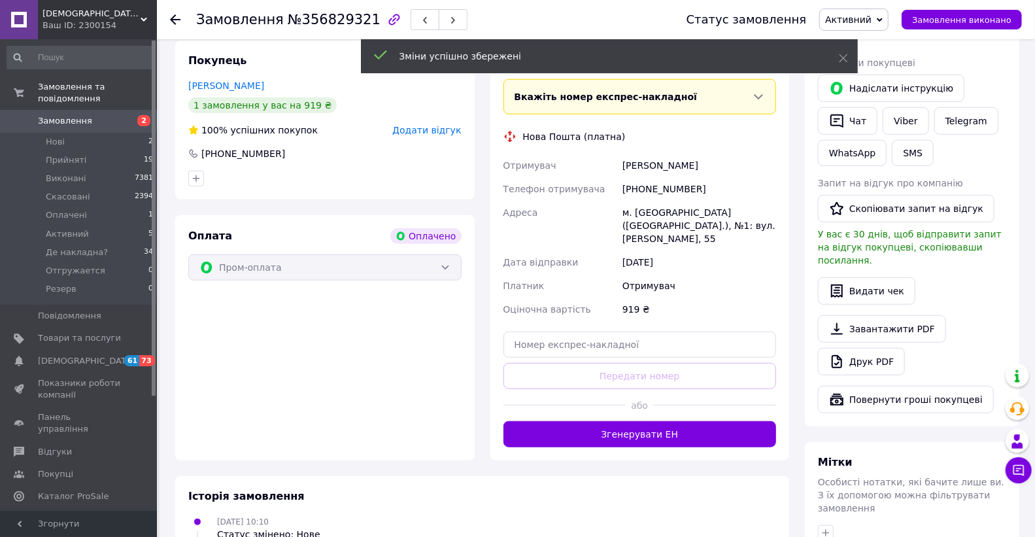
scroll to position [654, 0]
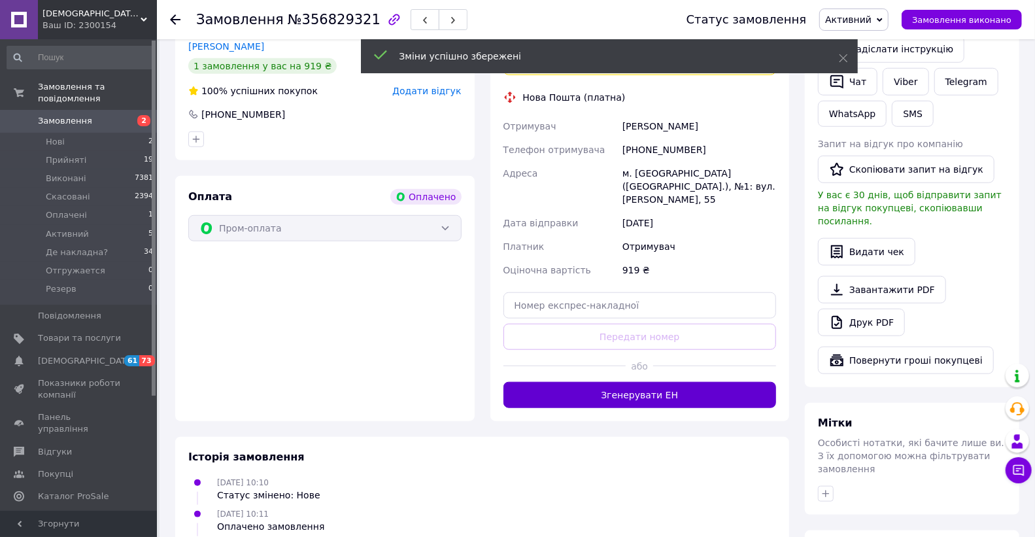
click at [684, 382] on button "Згенерувати ЕН" at bounding box center [640, 395] width 273 height 26
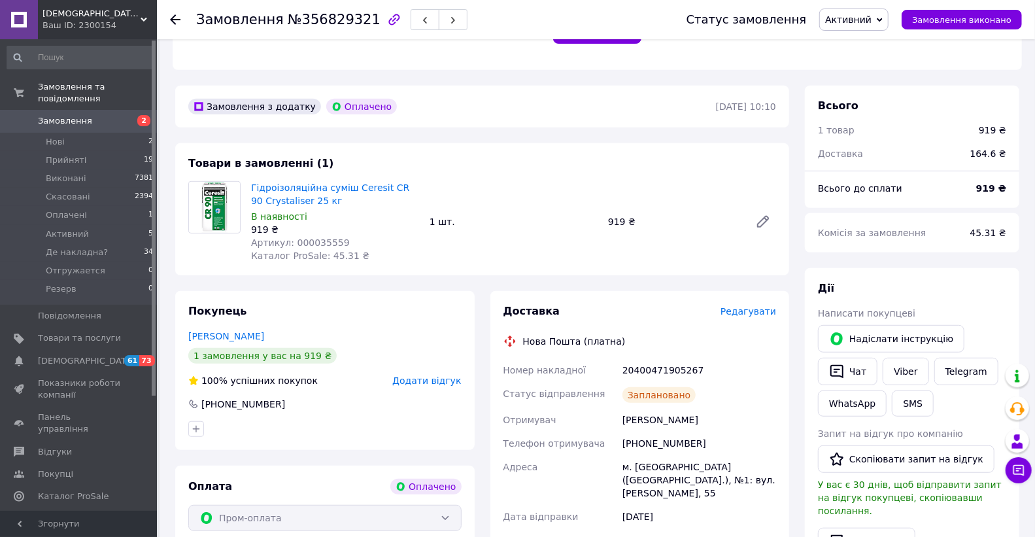
scroll to position [363, 0]
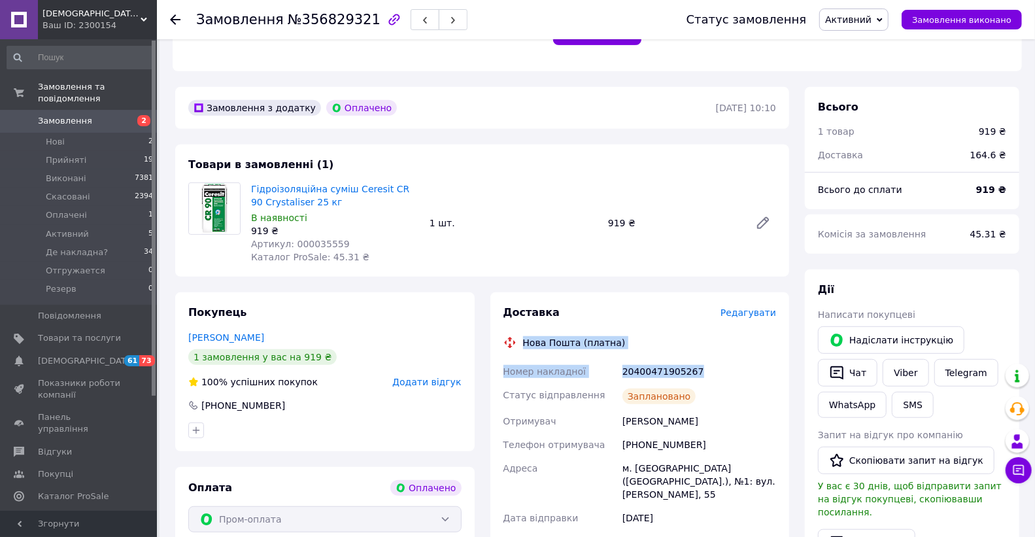
drag, startPoint x: 702, startPoint y: 343, endPoint x: 517, endPoint y: 316, distance: 187.0
click at [517, 316] on div "Доставка Редагувати Нова Пошта (платна) Номер накладної 20400471905267 Статус в…" at bounding box center [640, 471] width 273 height 332
copy div "Нова Пошта (платна) Номер накладної 20400471905267"
click at [899, 359] on link "Viber" at bounding box center [906, 372] width 46 height 27
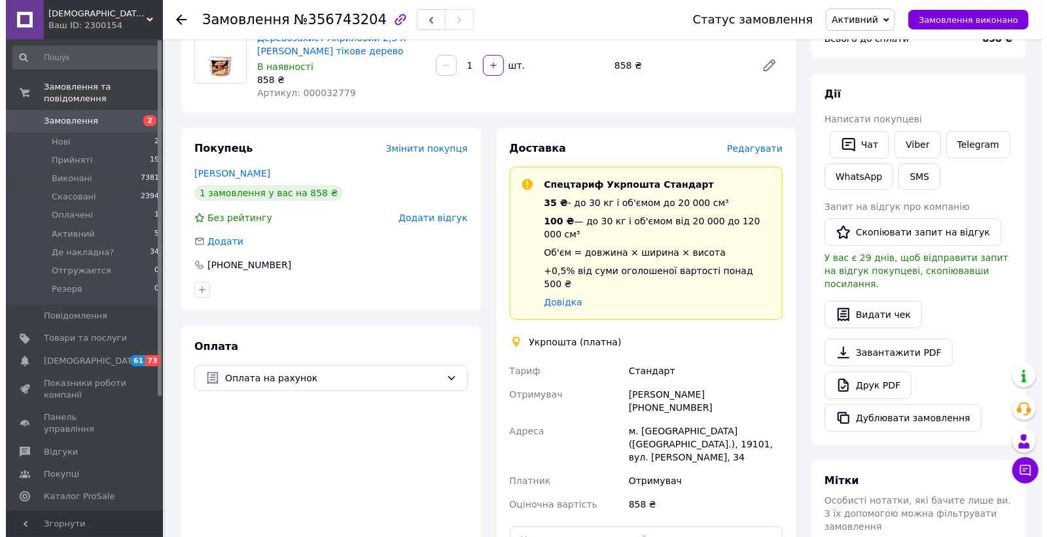
scroll to position [145, 0]
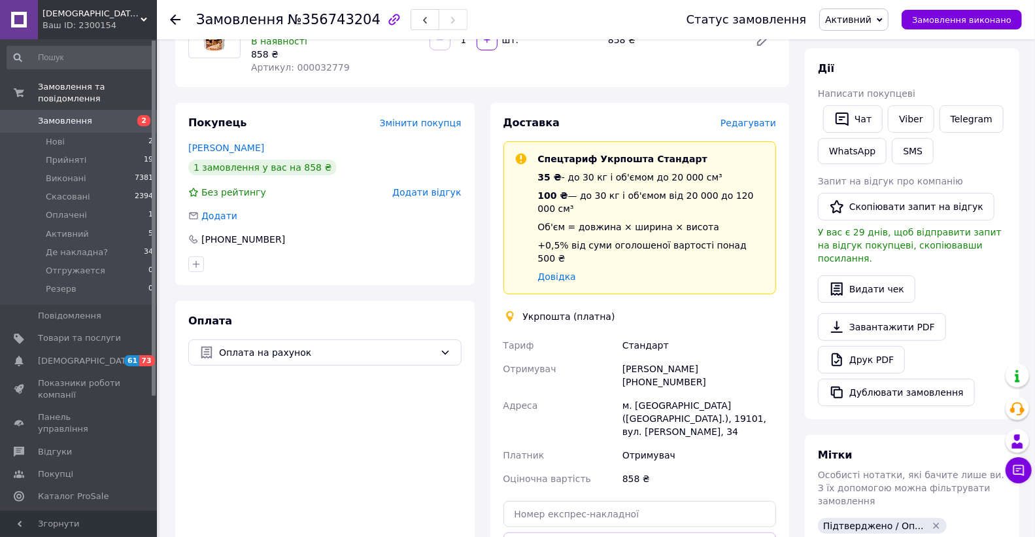
click at [751, 123] on span "Редагувати" at bounding box center [749, 123] width 56 height 10
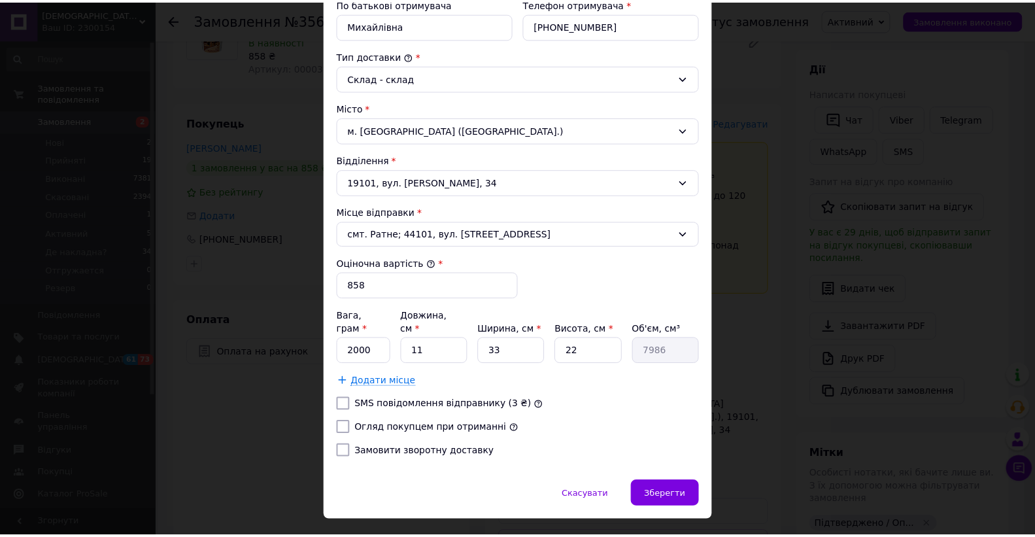
scroll to position [330, 0]
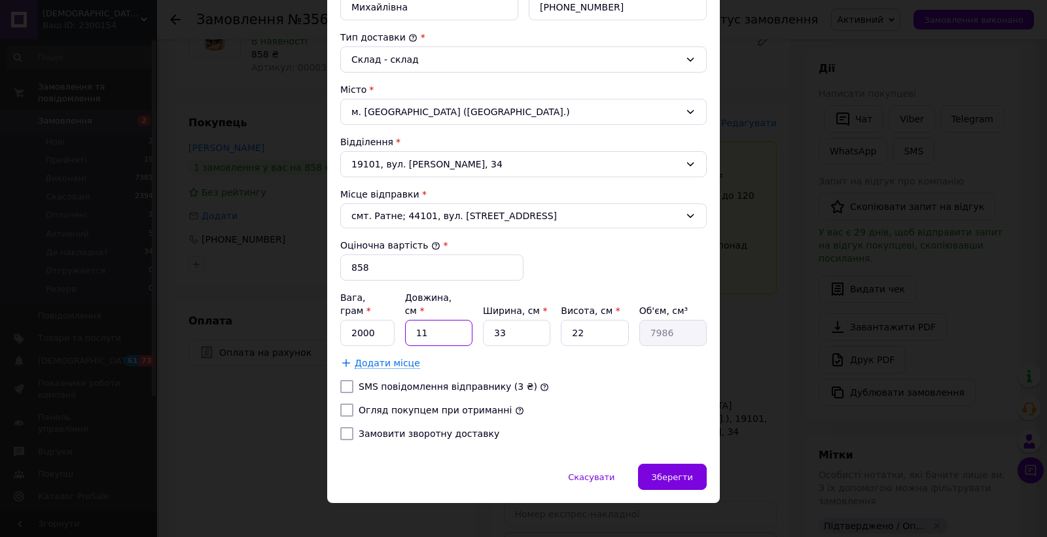
click at [426, 322] on input "11" at bounding box center [438, 333] width 67 height 26
type input "3"
type input "2178"
type input "30"
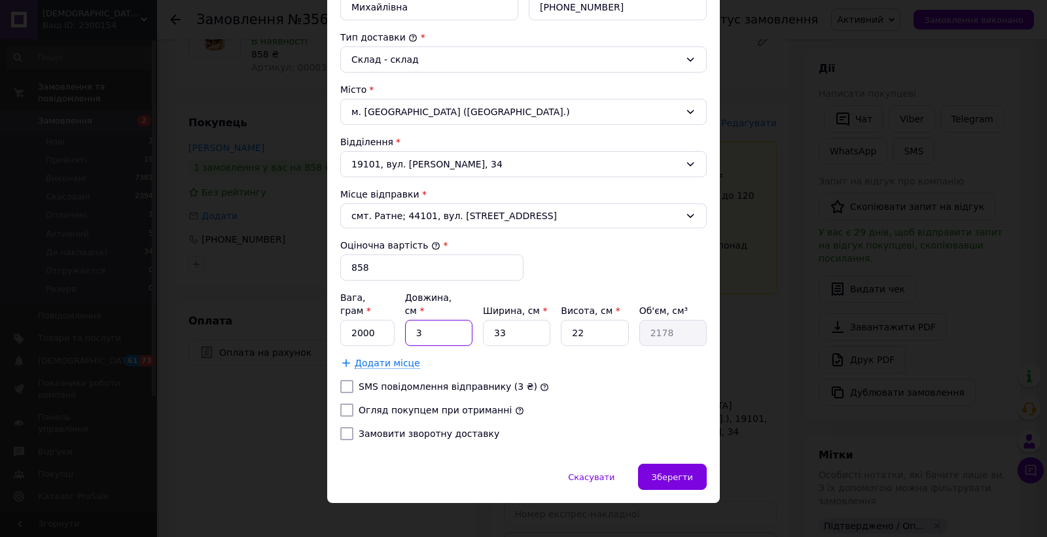
type input "21780"
type input "30"
click at [506, 321] on input "33" at bounding box center [516, 333] width 67 height 26
type input "2"
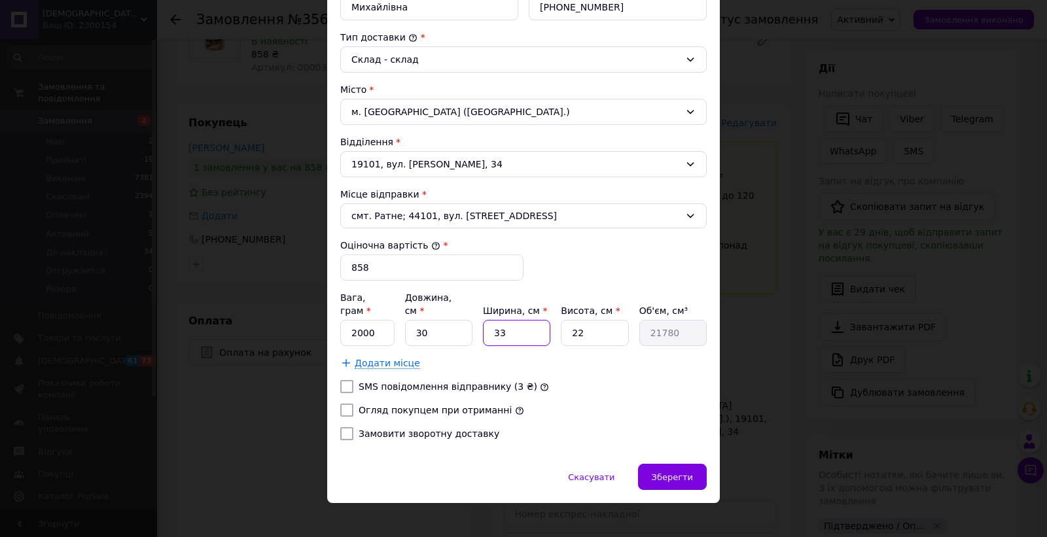
type input "1320"
type input "23"
type input "15180"
type input "23"
click at [576, 324] on input "22" at bounding box center [594, 333] width 67 height 26
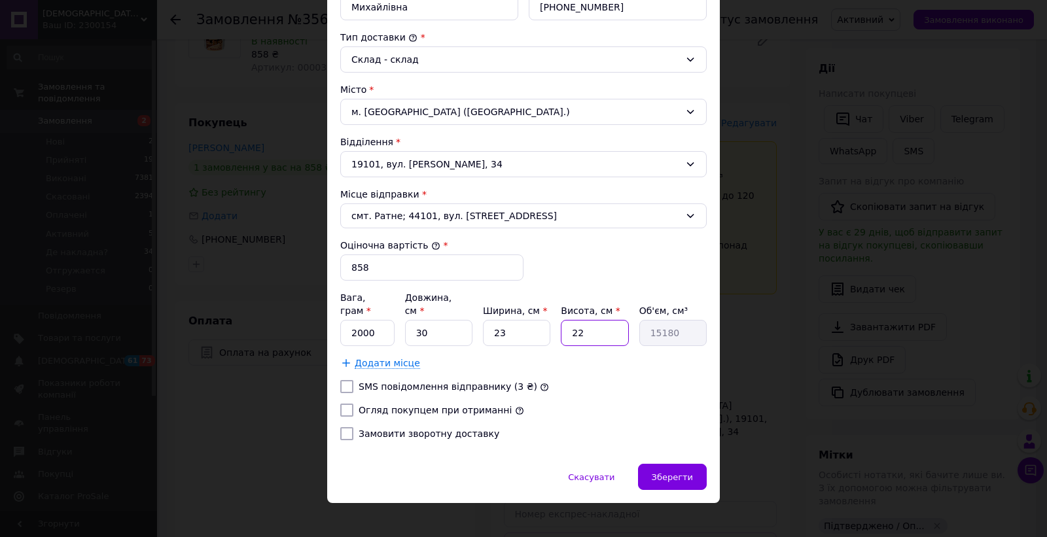
type input "1"
type input "690"
click at [576, 324] on input "1" at bounding box center [594, 333] width 67 height 26
type input "19"
type input "13110"
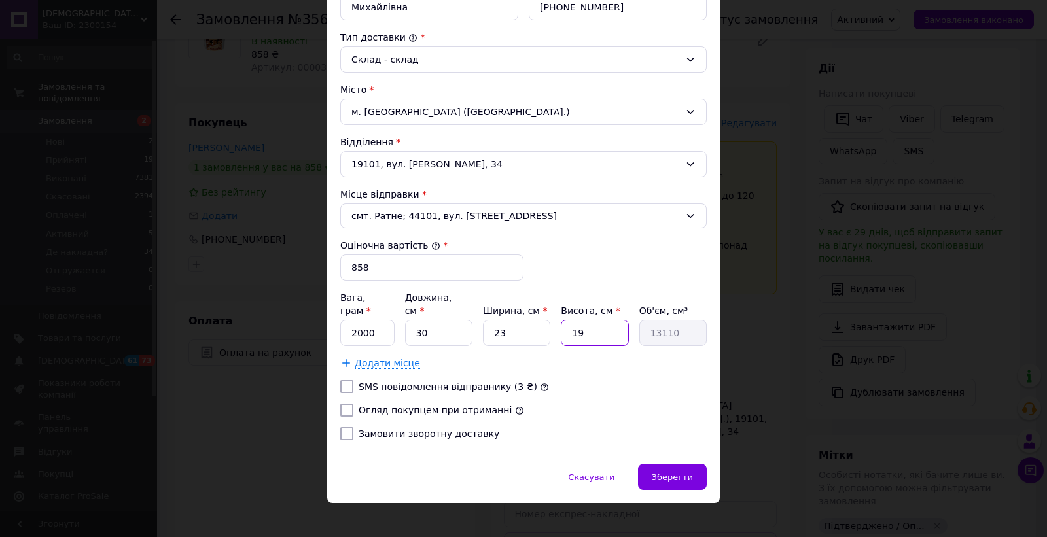
type input "19"
click at [358, 324] on input "2000" at bounding box center [367, 333] width 54 height 26
type input "2940"
click at [670, 472] on span "Зберегти" at bounding box center [671, 477] width 41 height 10
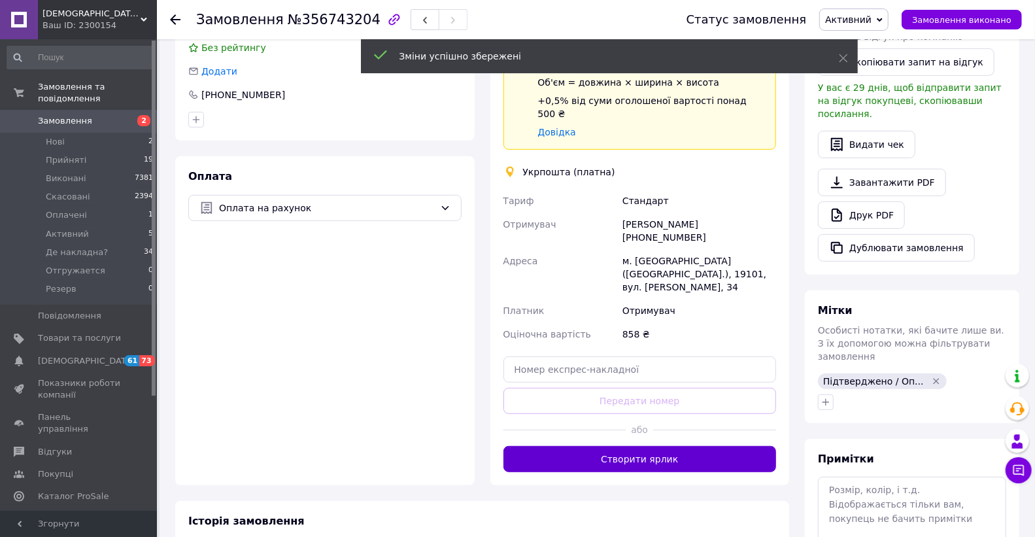
scroll to position [290, 0]
click at [677, 445] on button "Створити ярлик" at bounding box center [640, 458] width 273 height 26
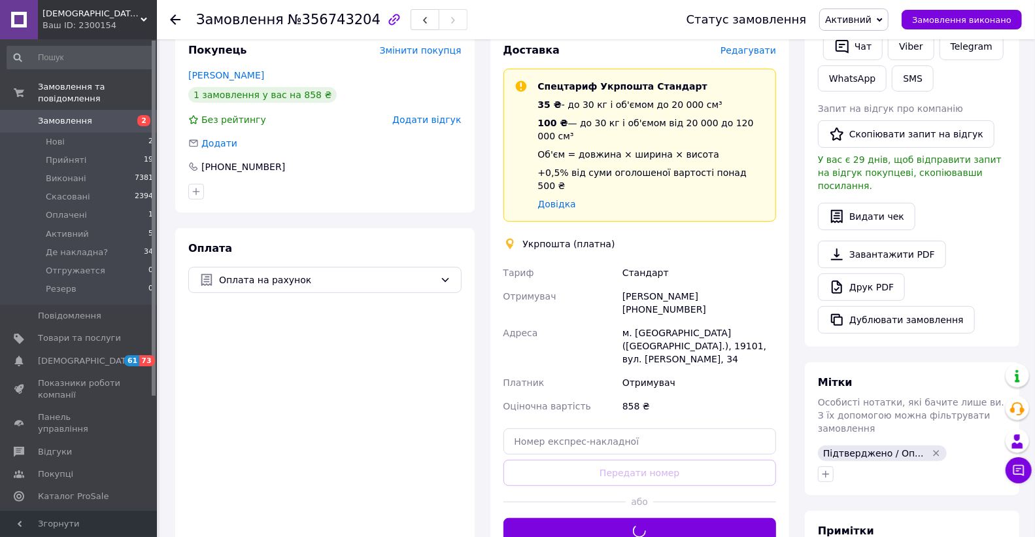
scroll to position [145, 0]
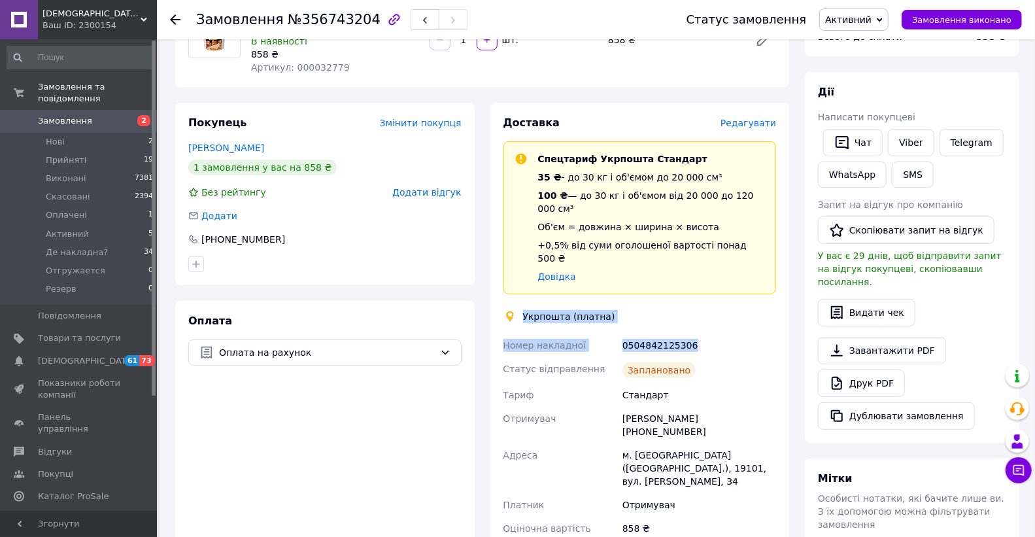
drag, startPoint x: 705, startPoint y: 322, endPoint x: 515, endPoint y: 292, distance: 192.6
click at [515, 292] on div "Доставка Редагувати Спецтариф Укрпошта Стандарт 35 ₴ - до 30 кг і об'ємом до 20…" at bounding box center [640, 358] width 273 height 485
copy div "Укрпошта (платна) Номер накладної 0504842125306"
click at [910, 138] on link "Viber" at bounding box center [911, 142] width 46 height 27
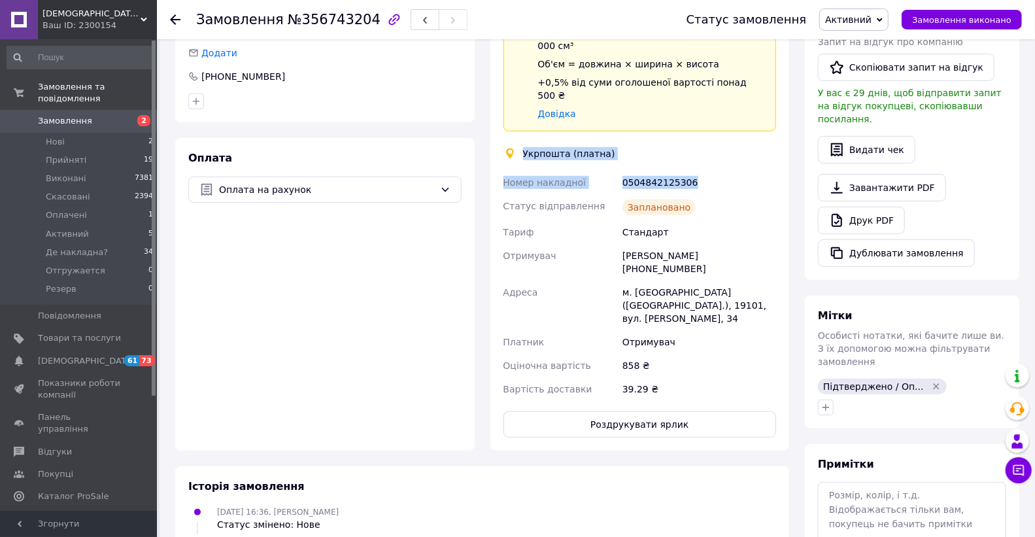
scroll to position [363, 0]
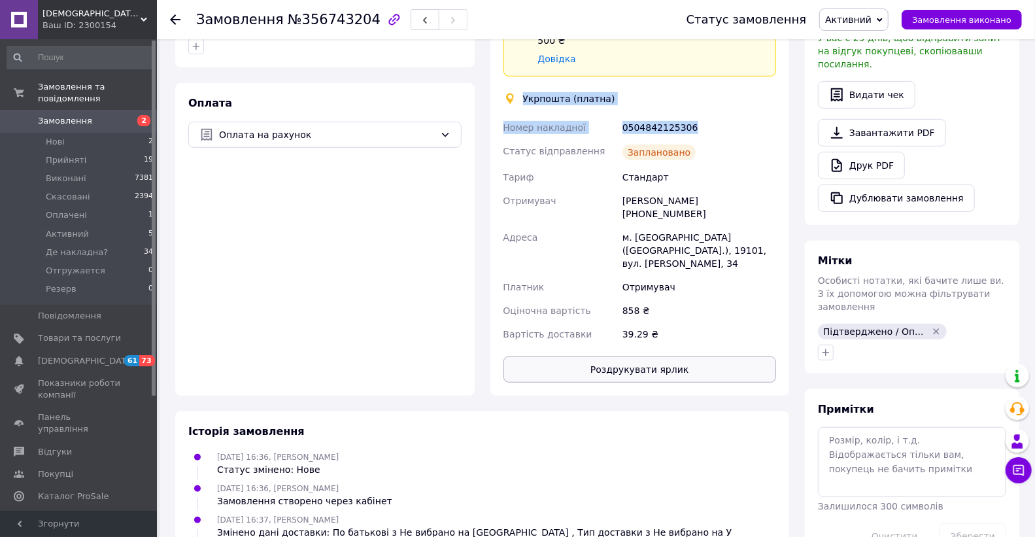
click at [623, 356] on button "Роздрукувати ярлик" at bounding box center [640, 369] width 273 height 26
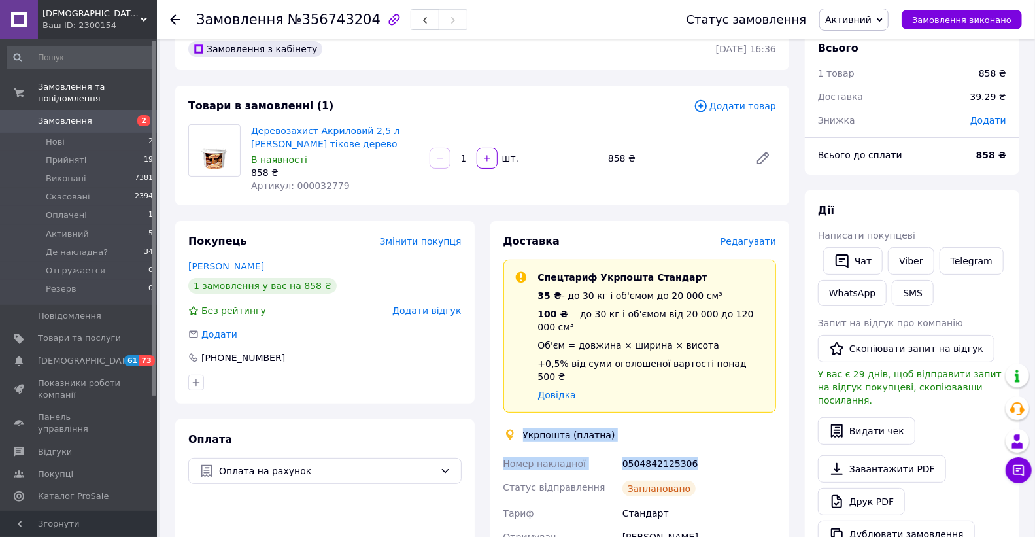
scroll to position [0, 0]
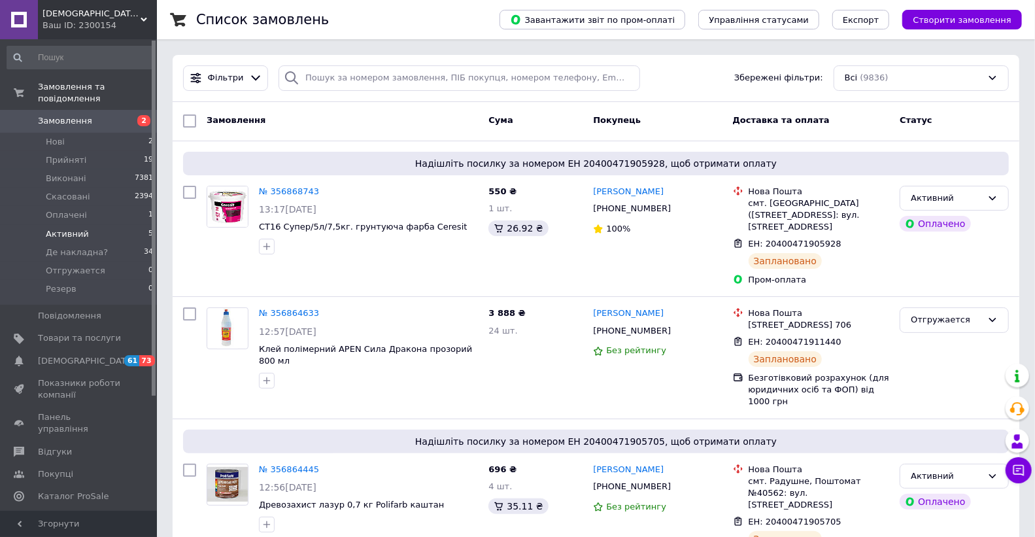
click at [63, 228] on span "Активний" at bounding box center [67, 234] width 43 height 12
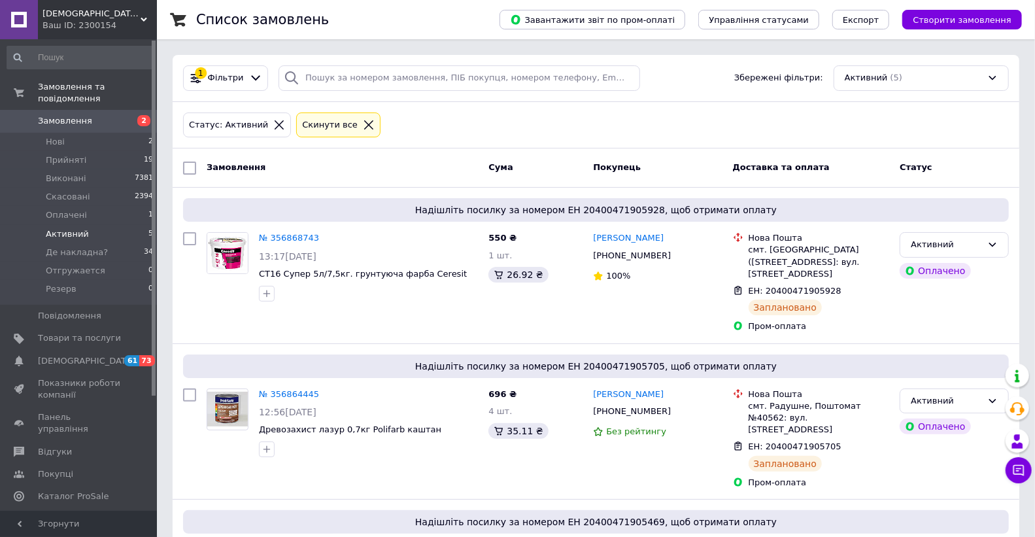
click at [187, 166] on input "checkbox" at bounding box center [189, 168] width 13 height 13
checkbox input "true"
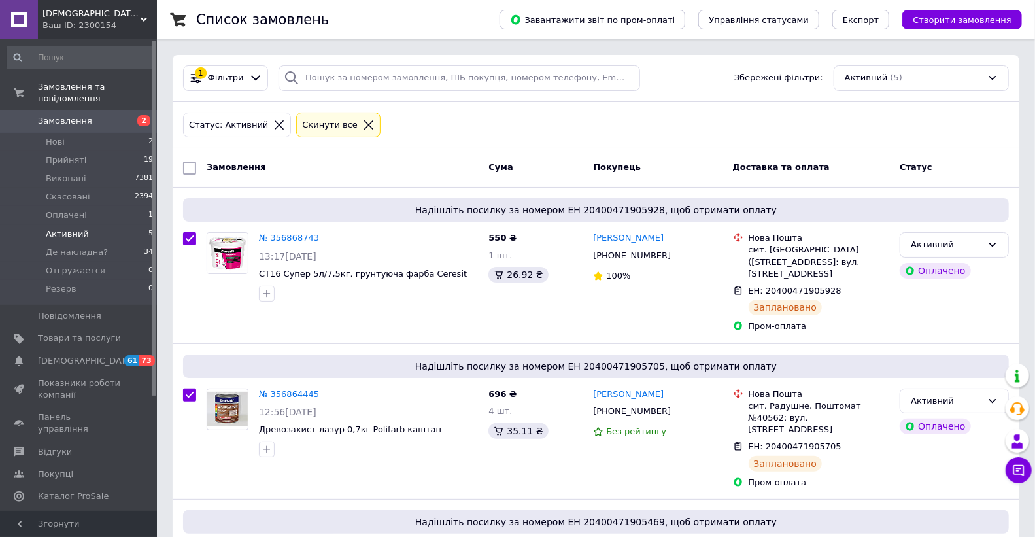
checkbox input "true"
click at [294, 164] on div "Дії для 5 замовлень" at bounding box center [250, 168] width 137 height 21
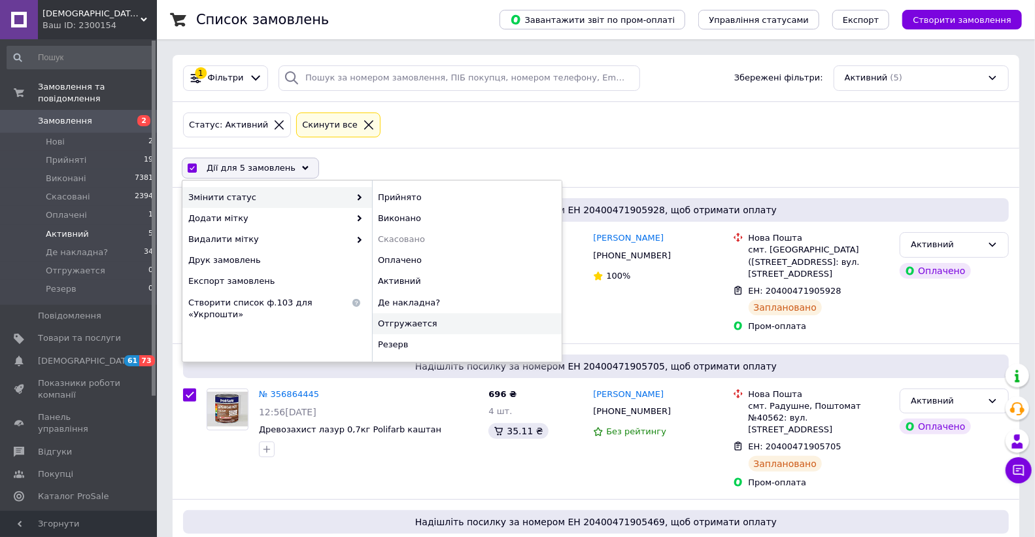
click at [400, 325] on div "Отгружается" at bounding box center [467, 323] width 190 height 21
checkbox input "false"
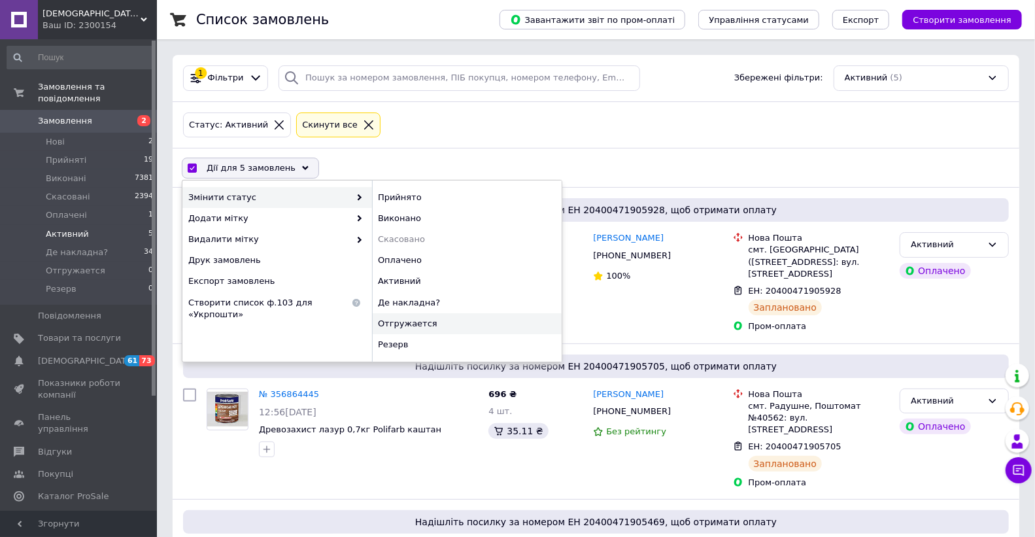
checkbox input "false"
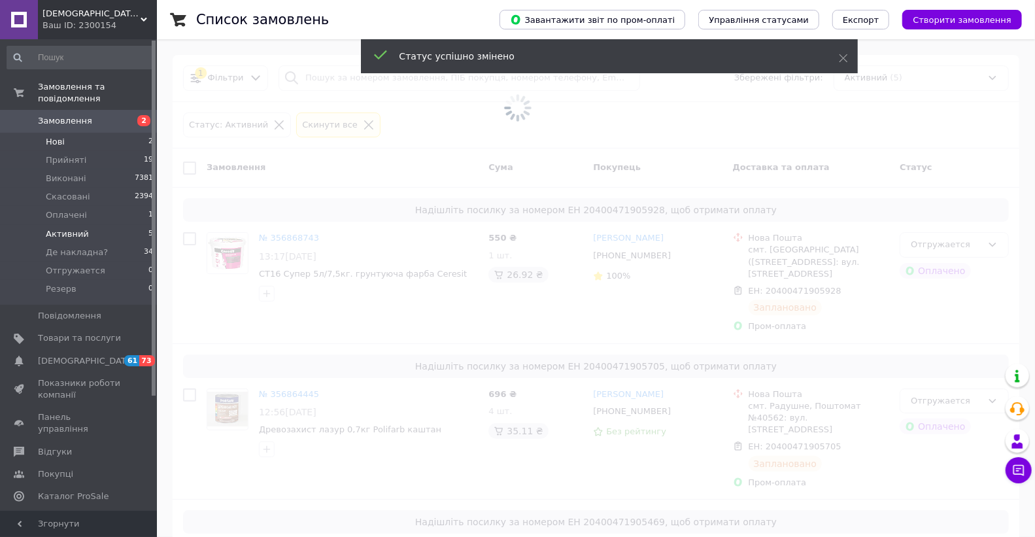
click at [54, 136] on span "Нові" at bounding box center [55, 142] width 19 height 12
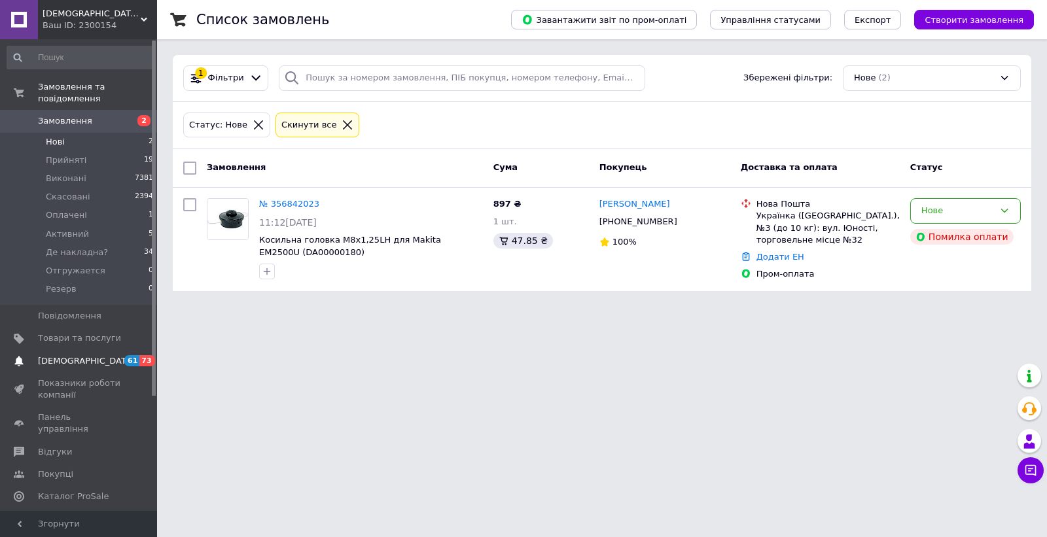
click at [66, 355] on span "[DEMOGRAPHIC_DATA]" at bounding box center [86, 361] width 97 height 12
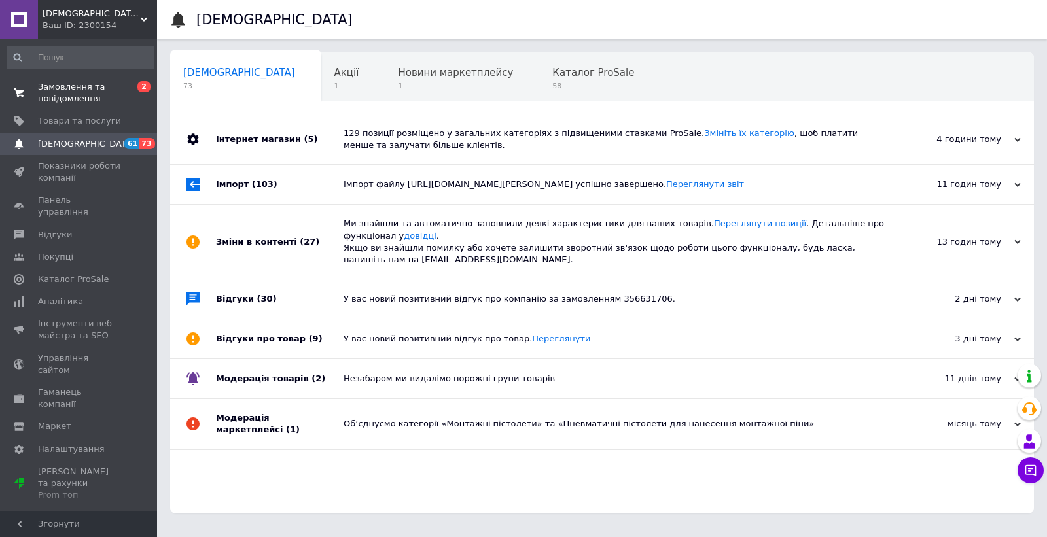
click at [74, 94] on span "Замовлення та повідомлення" at bounding box center [79, 93] width 83 height 24
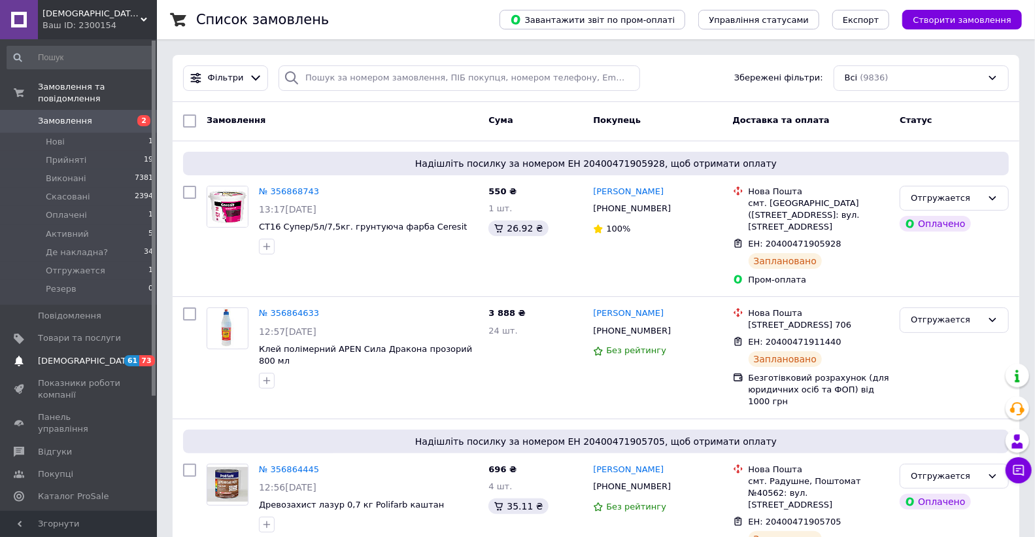
click at [60, 355] on span "[DEMOGRAPHIC_DATA]" at bounding box center [86, 361] width 97 height 12
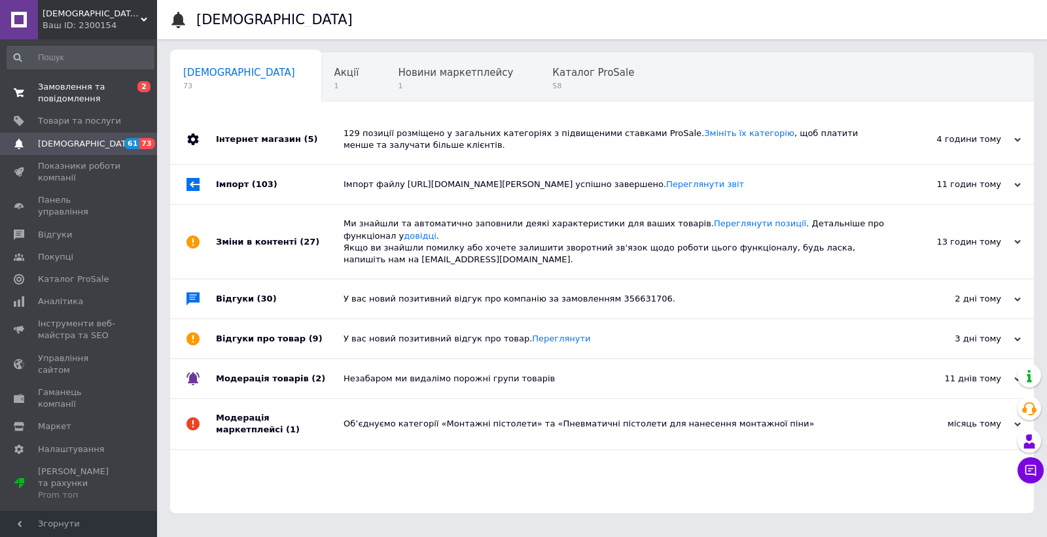
click at [57, 101] on span "Замовлення та повідомлення" at bounding box center [79, 93] width 83 height 24
